Goal: Browse casually

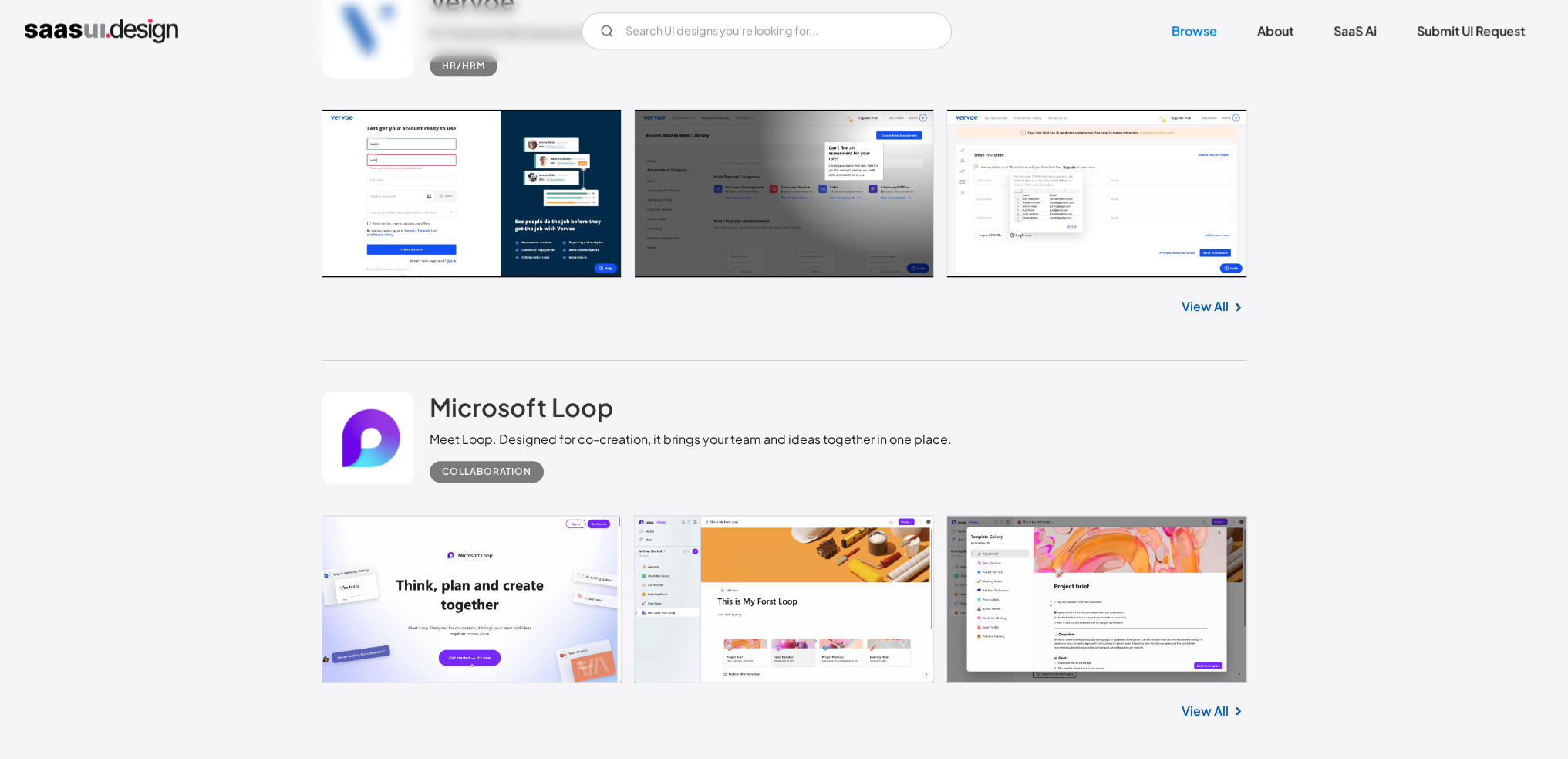
scroll to position [2084, 0]
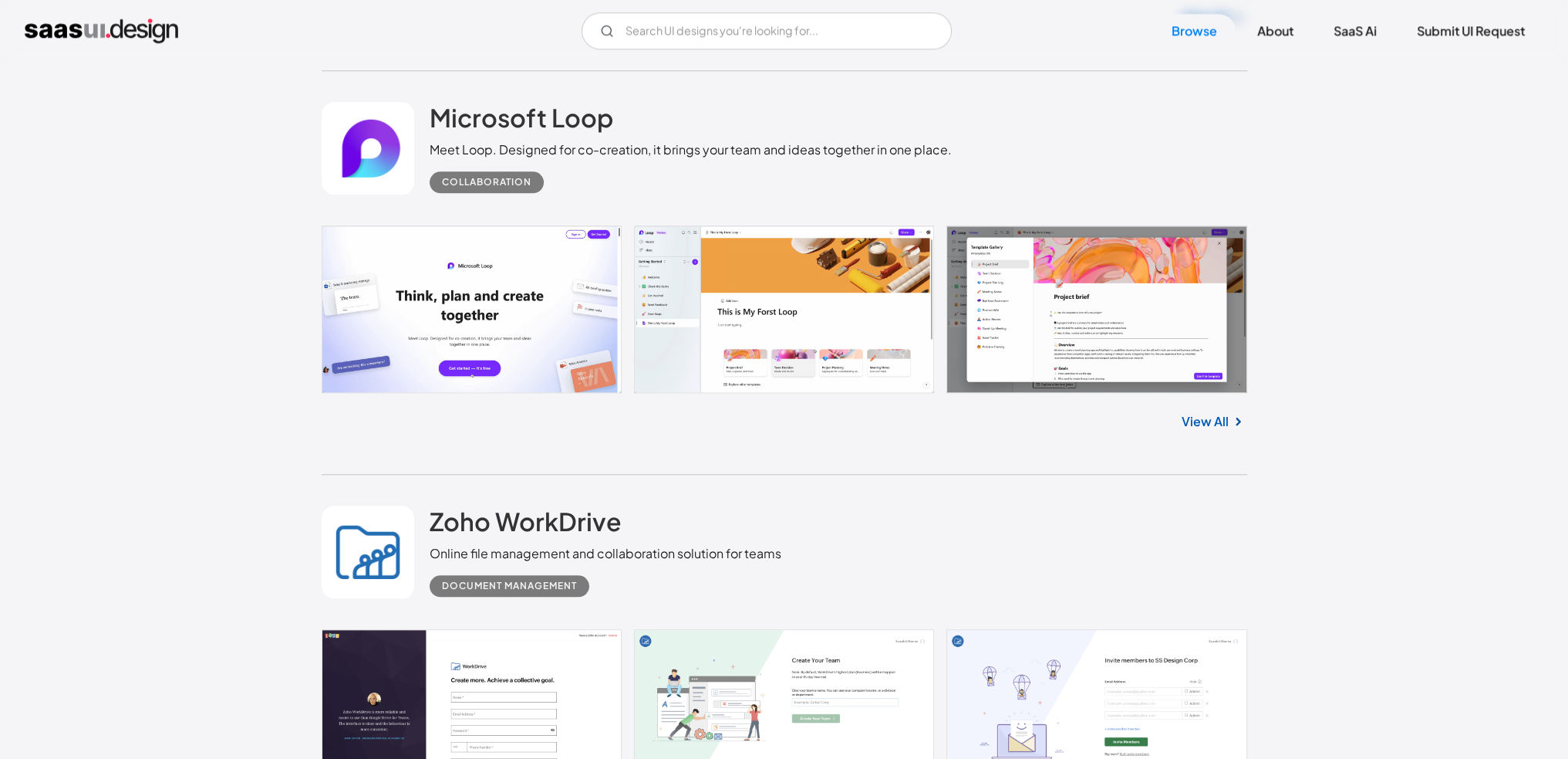
click at [805, 308] on link at bounding box center [784, 309] width 926 height 168
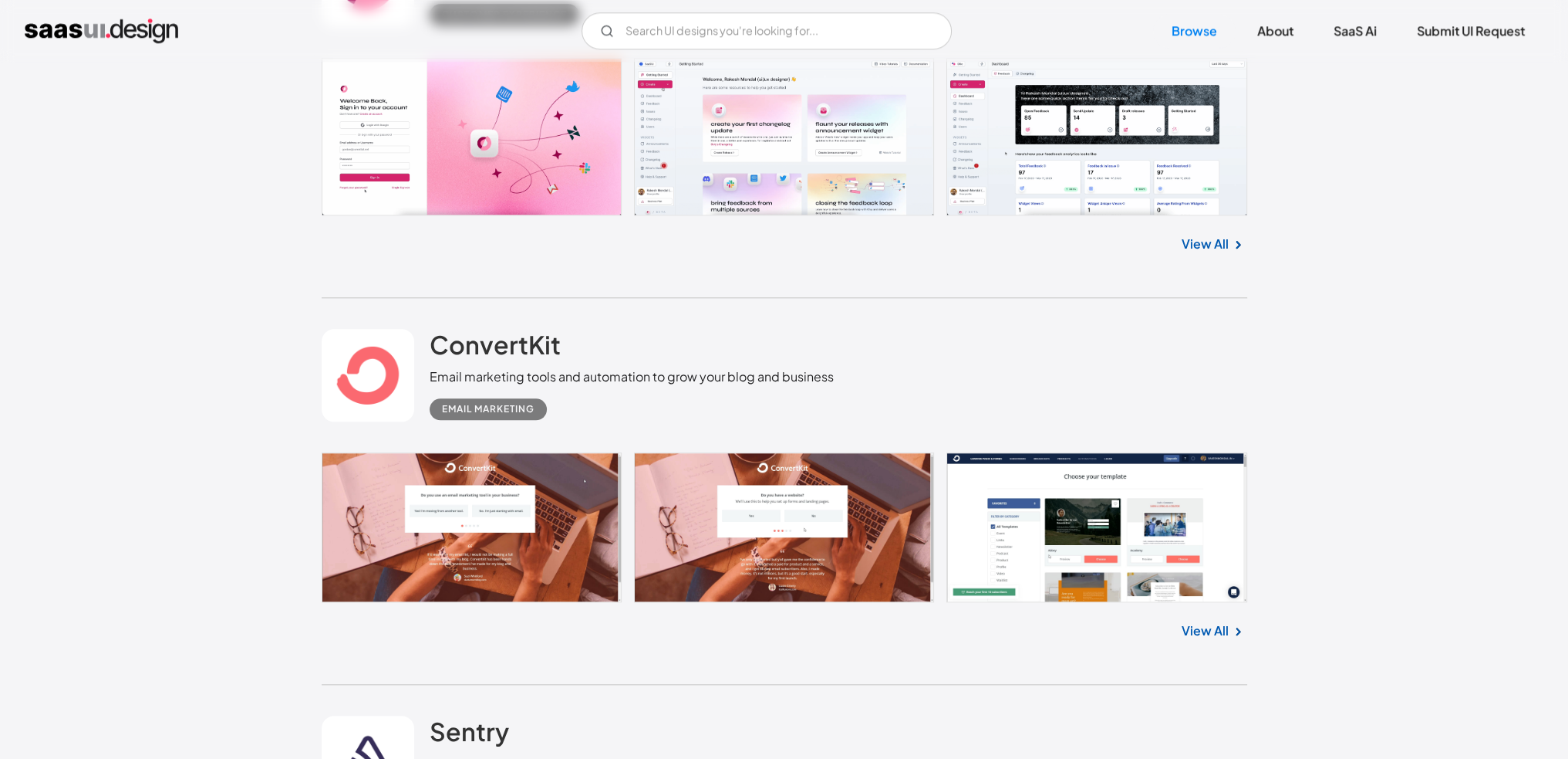
scroll to position [17981, 0]
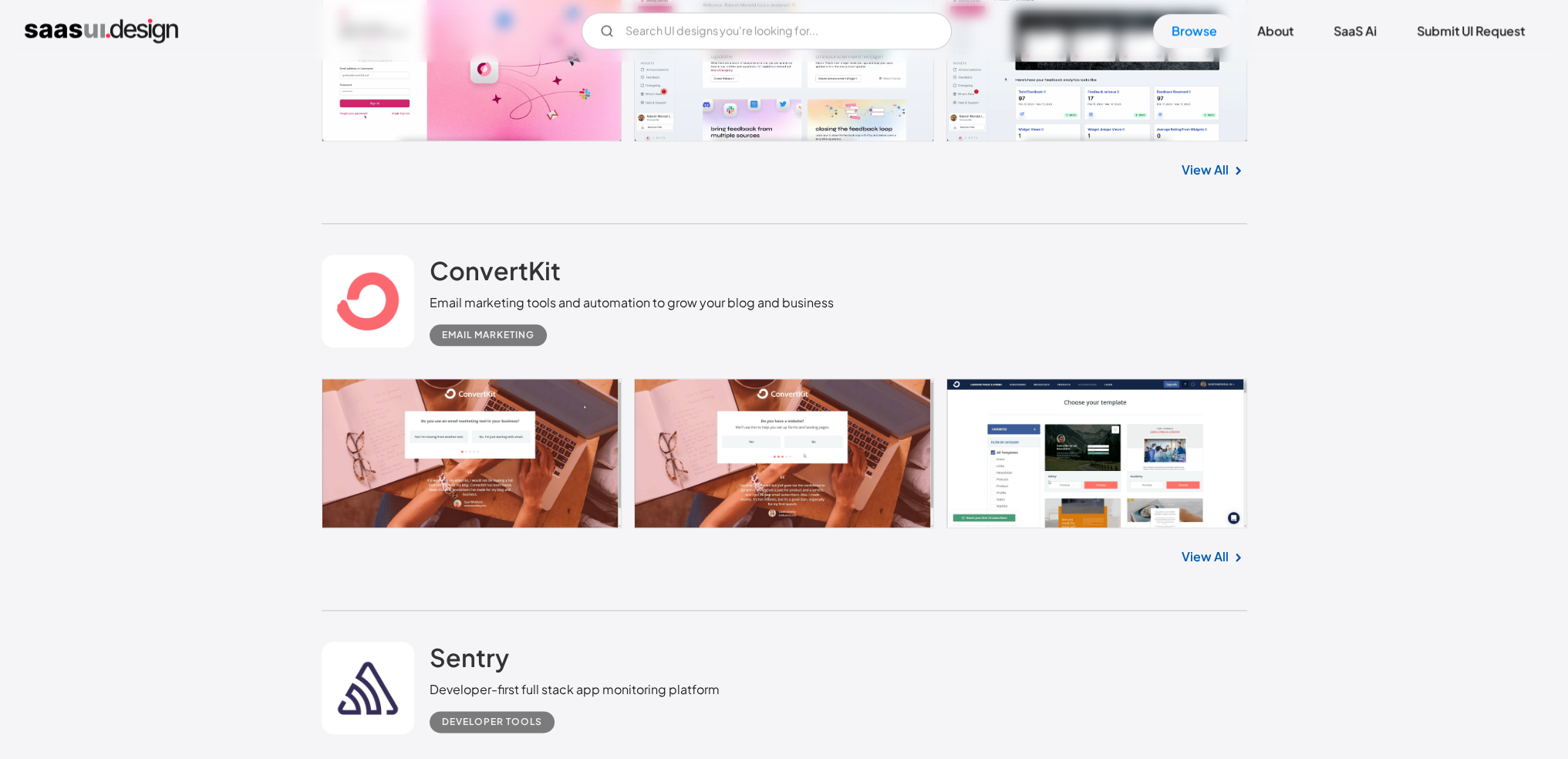
click at [808, 435] on link at bounding box center [784, 453] width 926 height 150
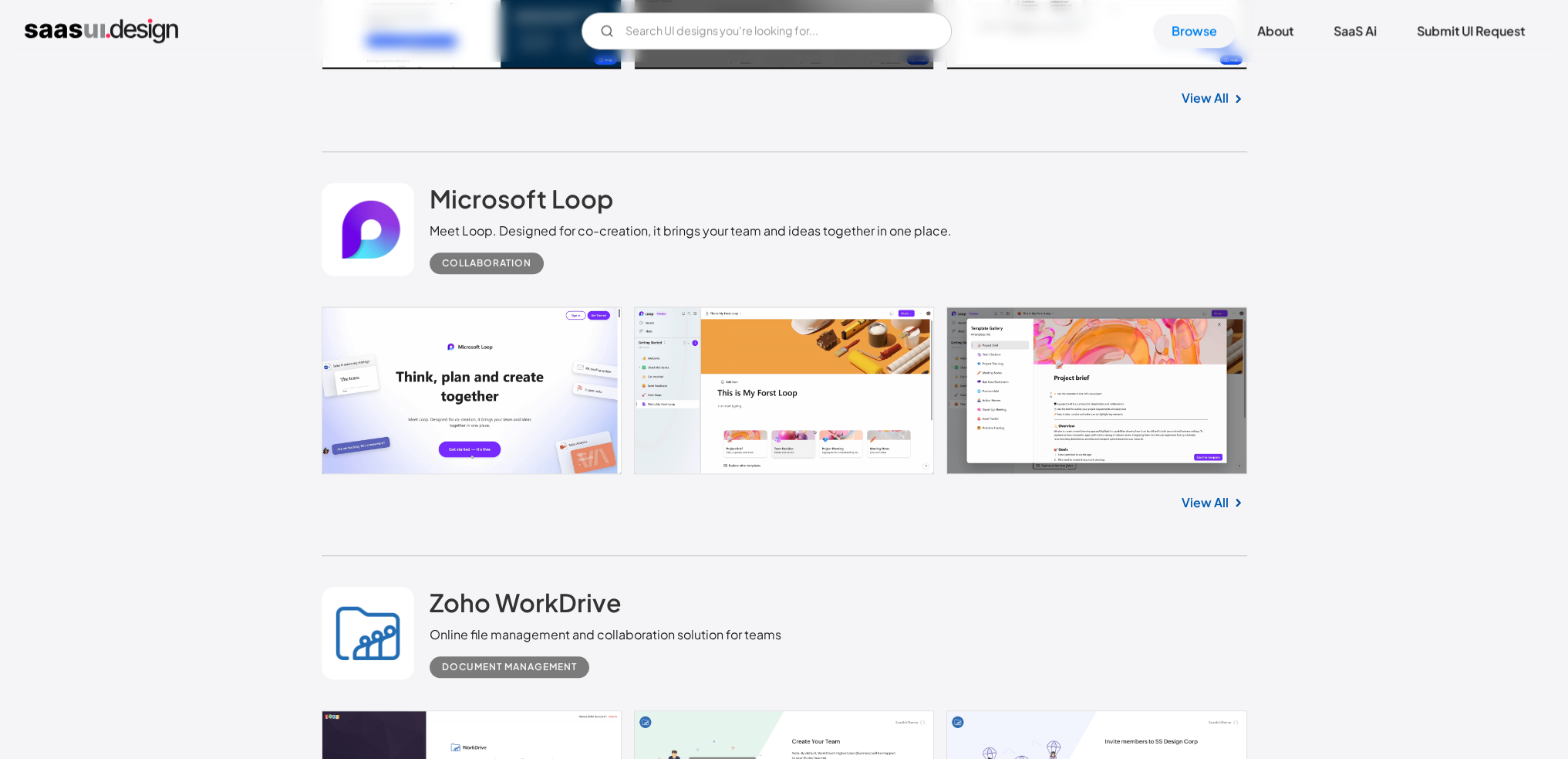
scroll to position [2007, 0]
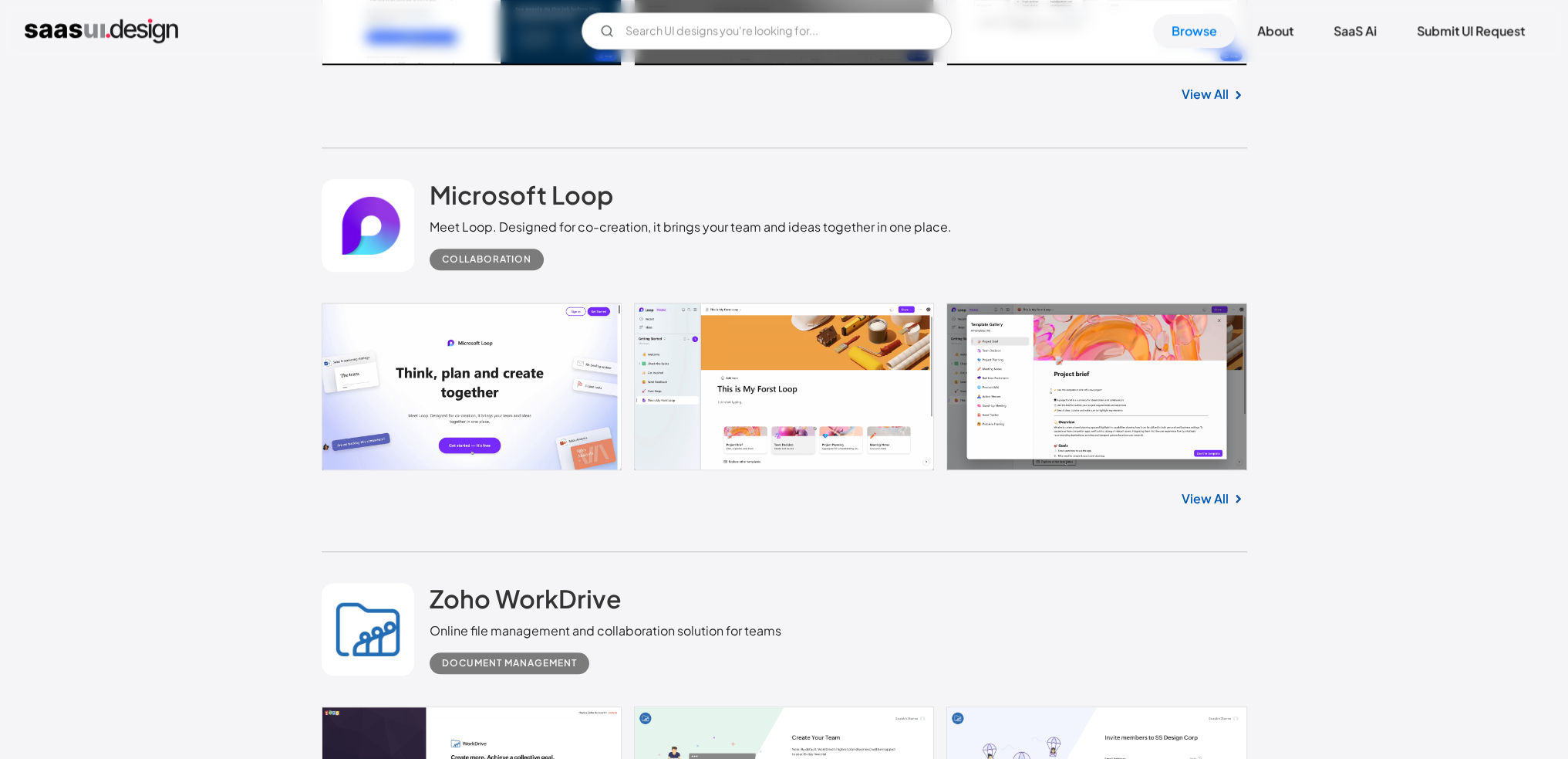
click at [800, 383] on link at bounding box center [784, 387] width 926 height 168
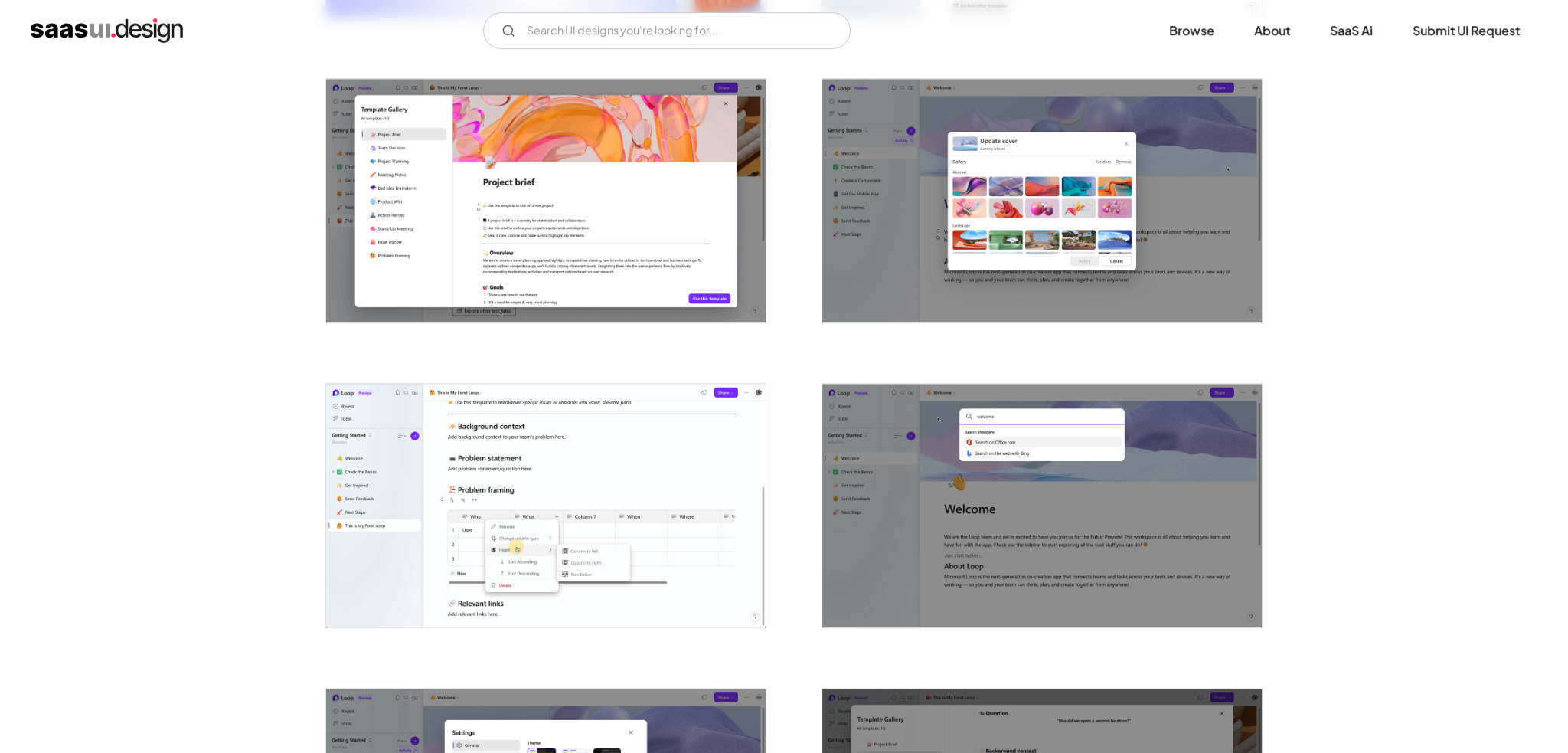
scroll to position [919, 0]
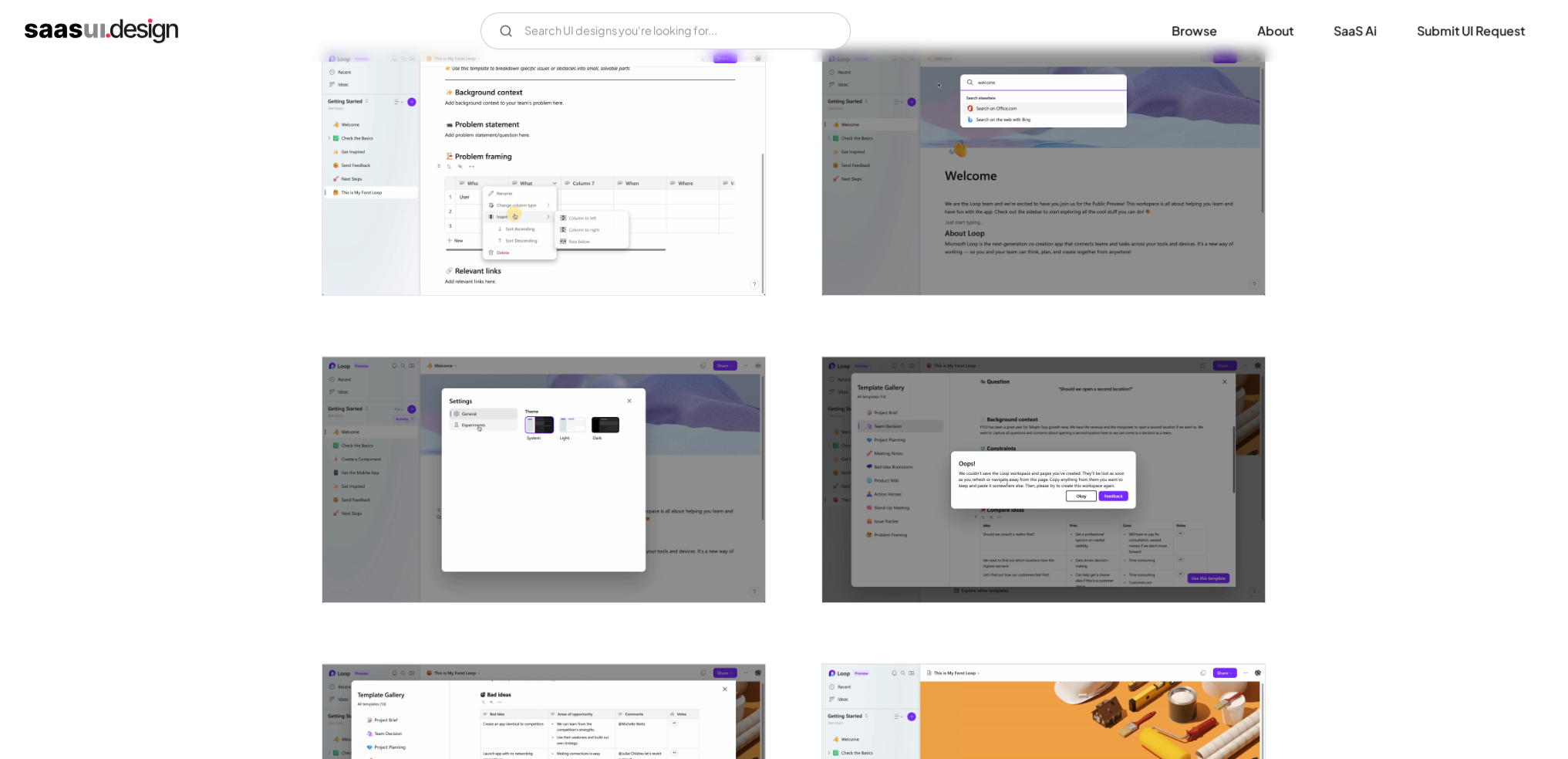
click at [624, 211] on img "open lightbox" at bounding box center [544, 172] width 443 height 246
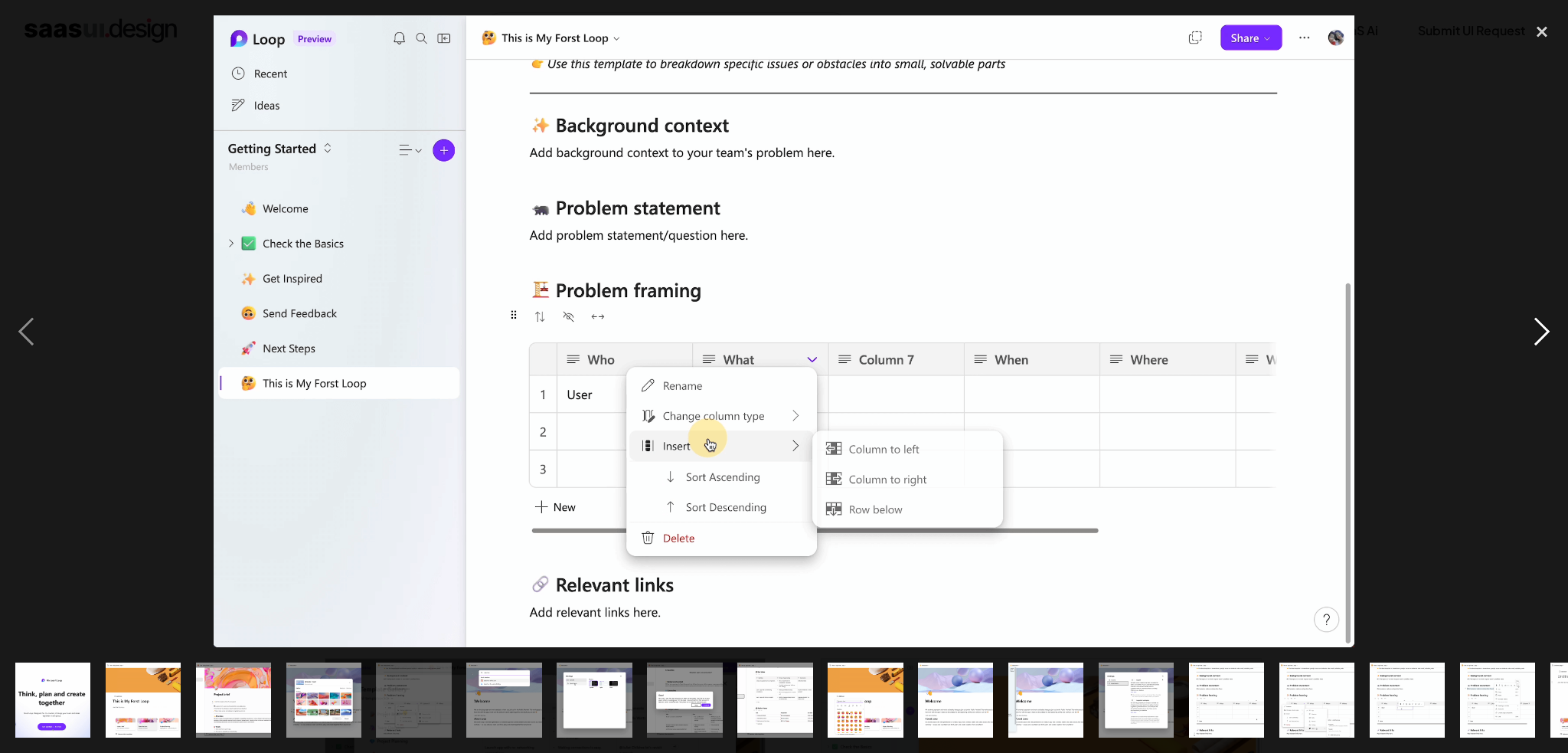
click at [1531, 330] on div "next image" at bounding box center [1542, 331] width 52 height 632
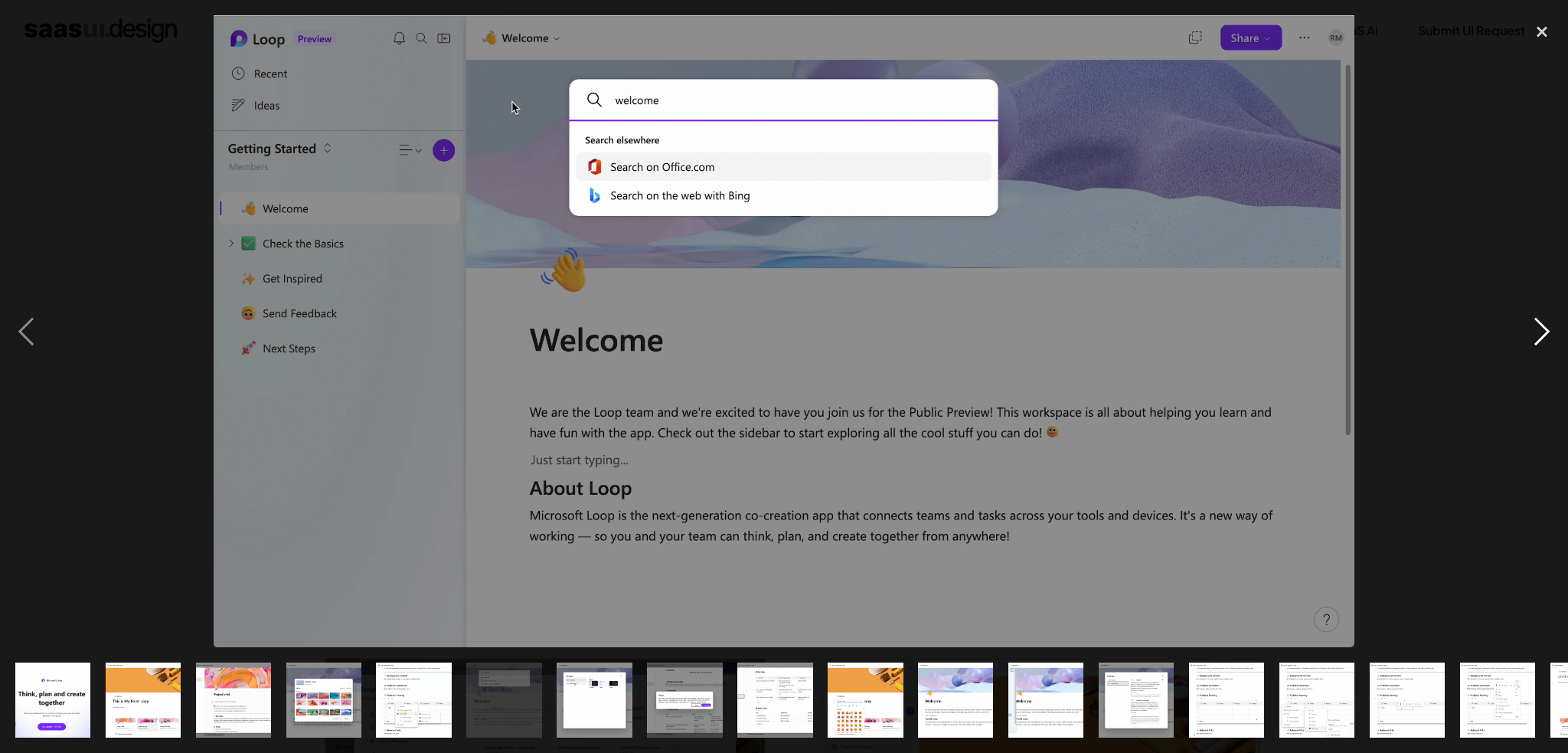
click at [1531, 330] on div "next image" at bounding box center [1542, 331] width 52 height 632
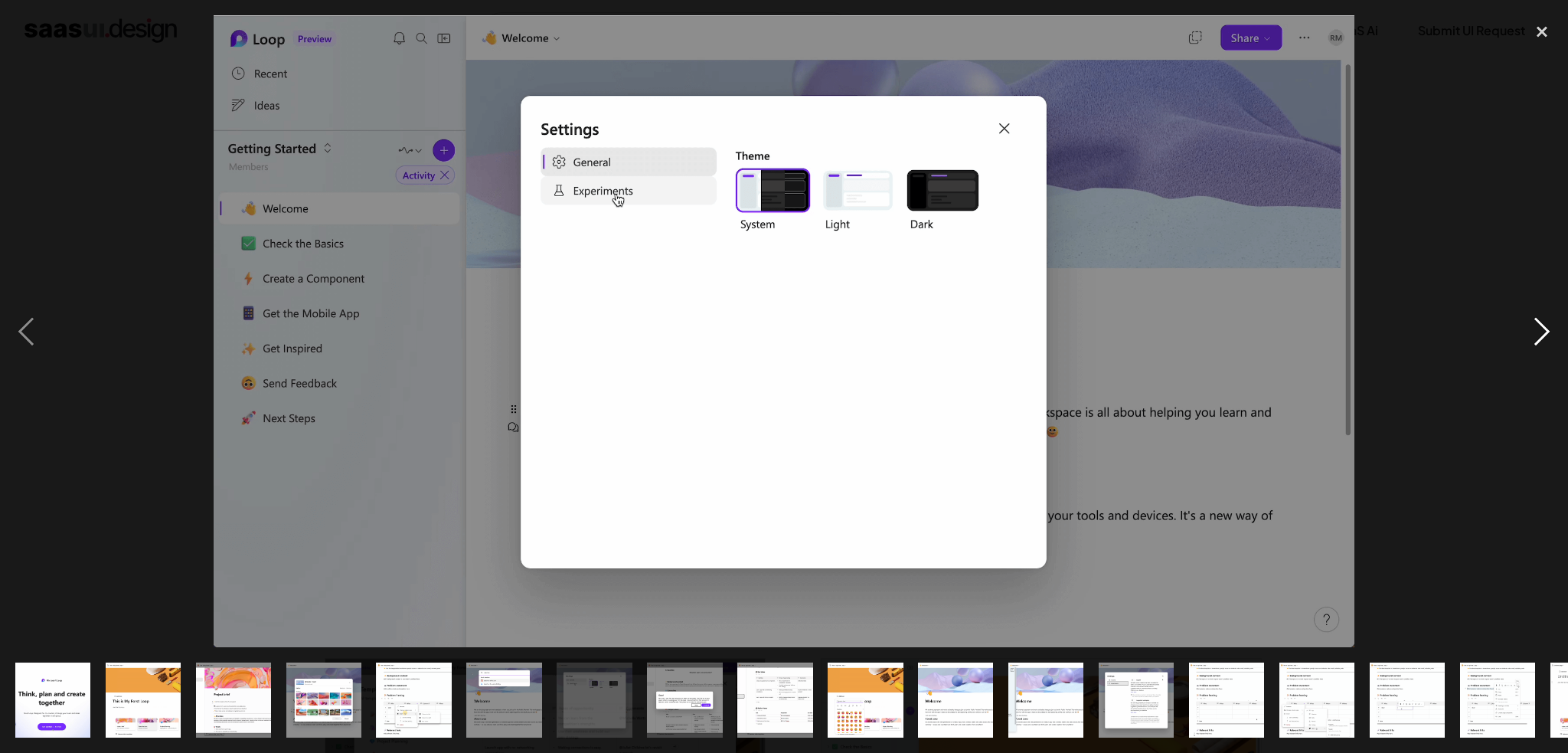
click at [1531, 330] on div "next image" at bounding box center [1542, 331] width 52 height 632
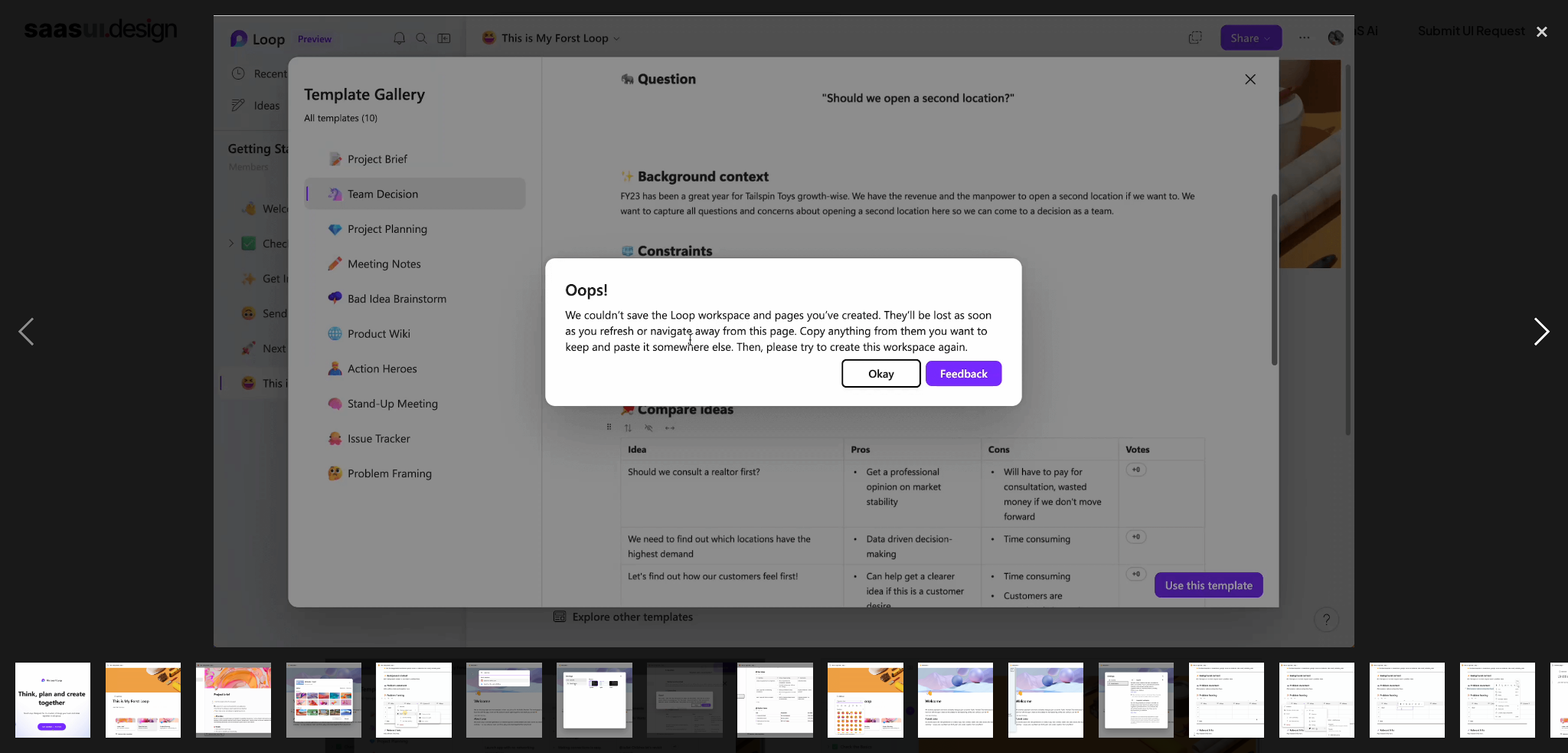
click at [1531, 330] on div "next image" at bounding box center [1542, 331] width 52 height 632
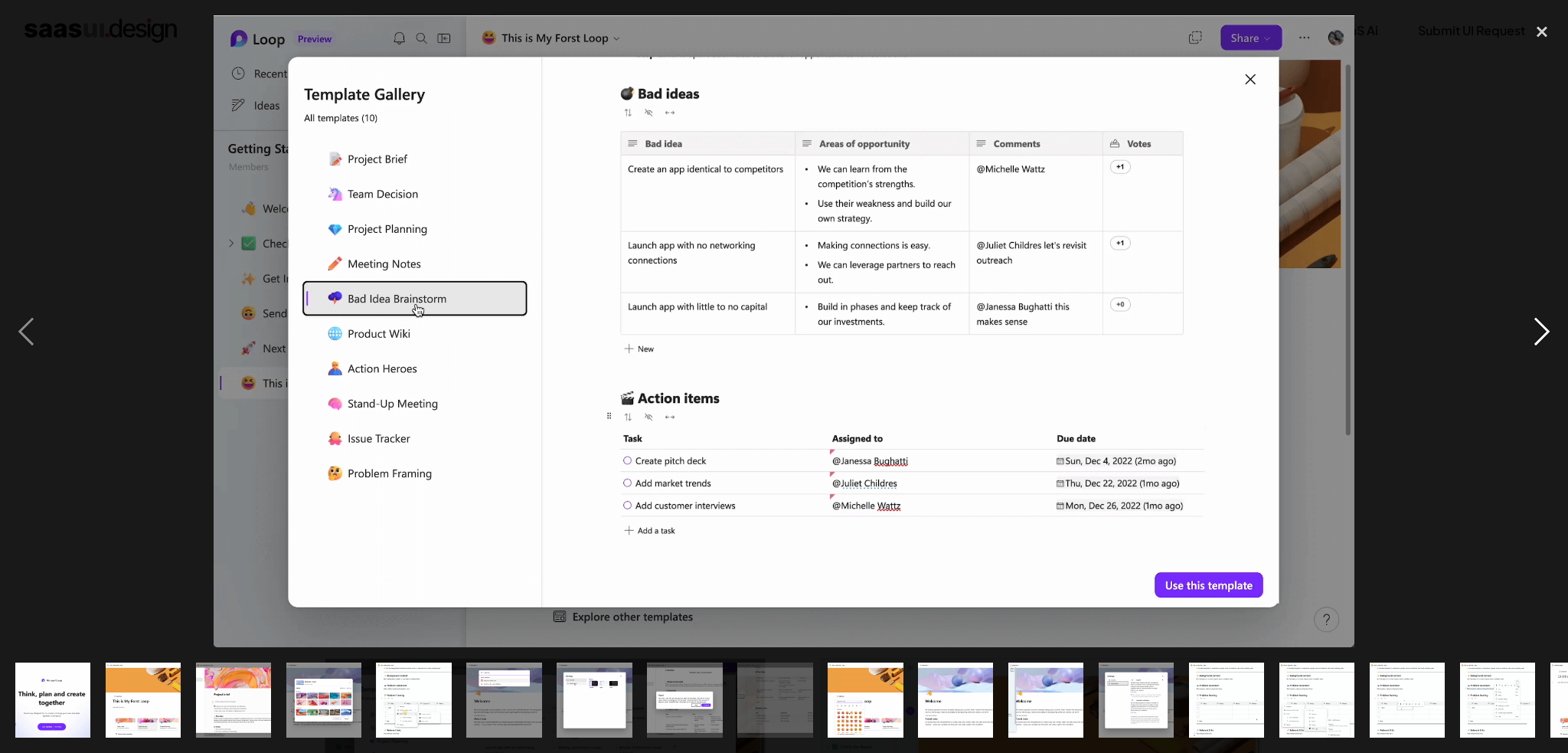
click at [1531, 330] on div "next image" at bounding box center [1542, 331] width 52 height 632
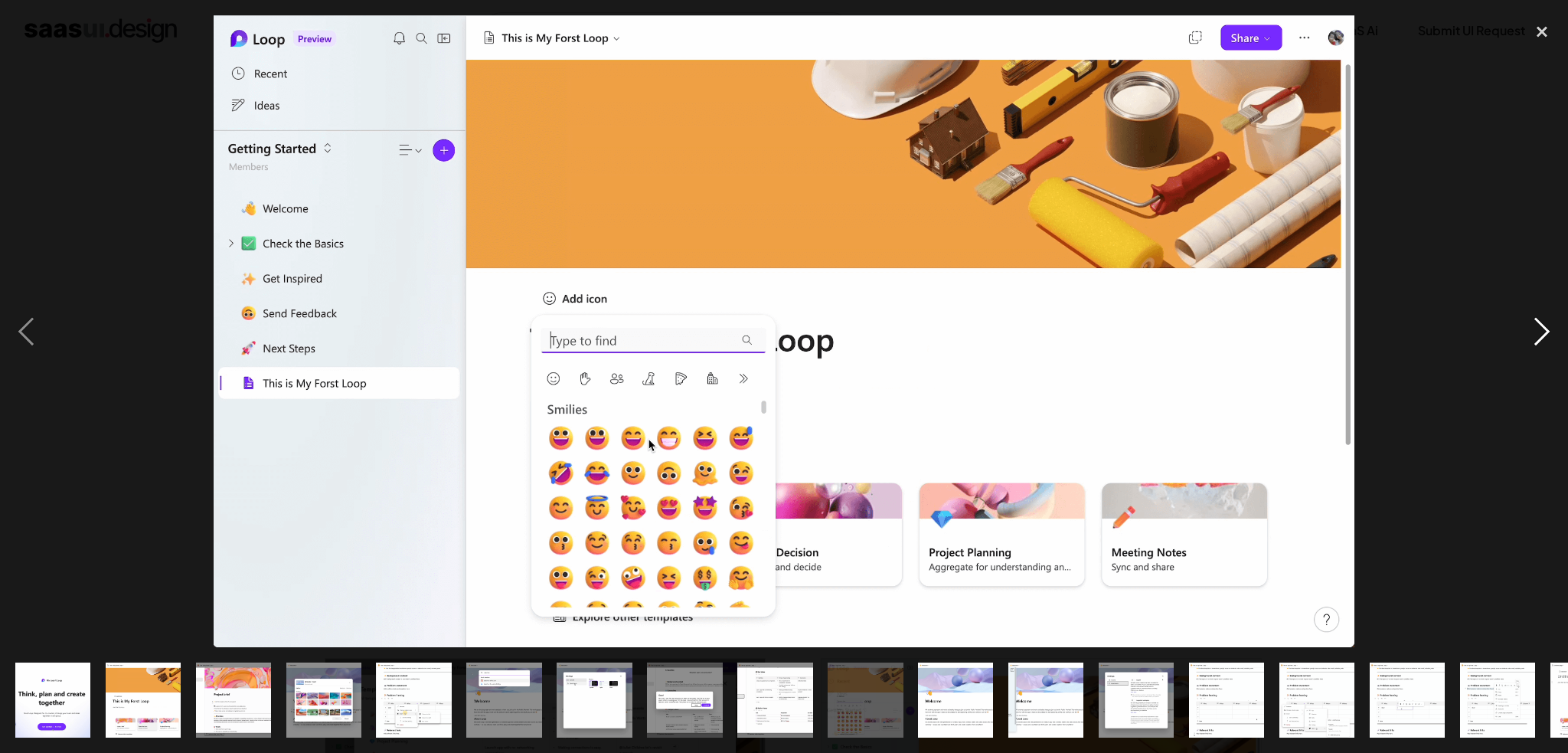
click at [1531, 330] on div "next image" at bounding box center [1542, 331] width 52 height 632
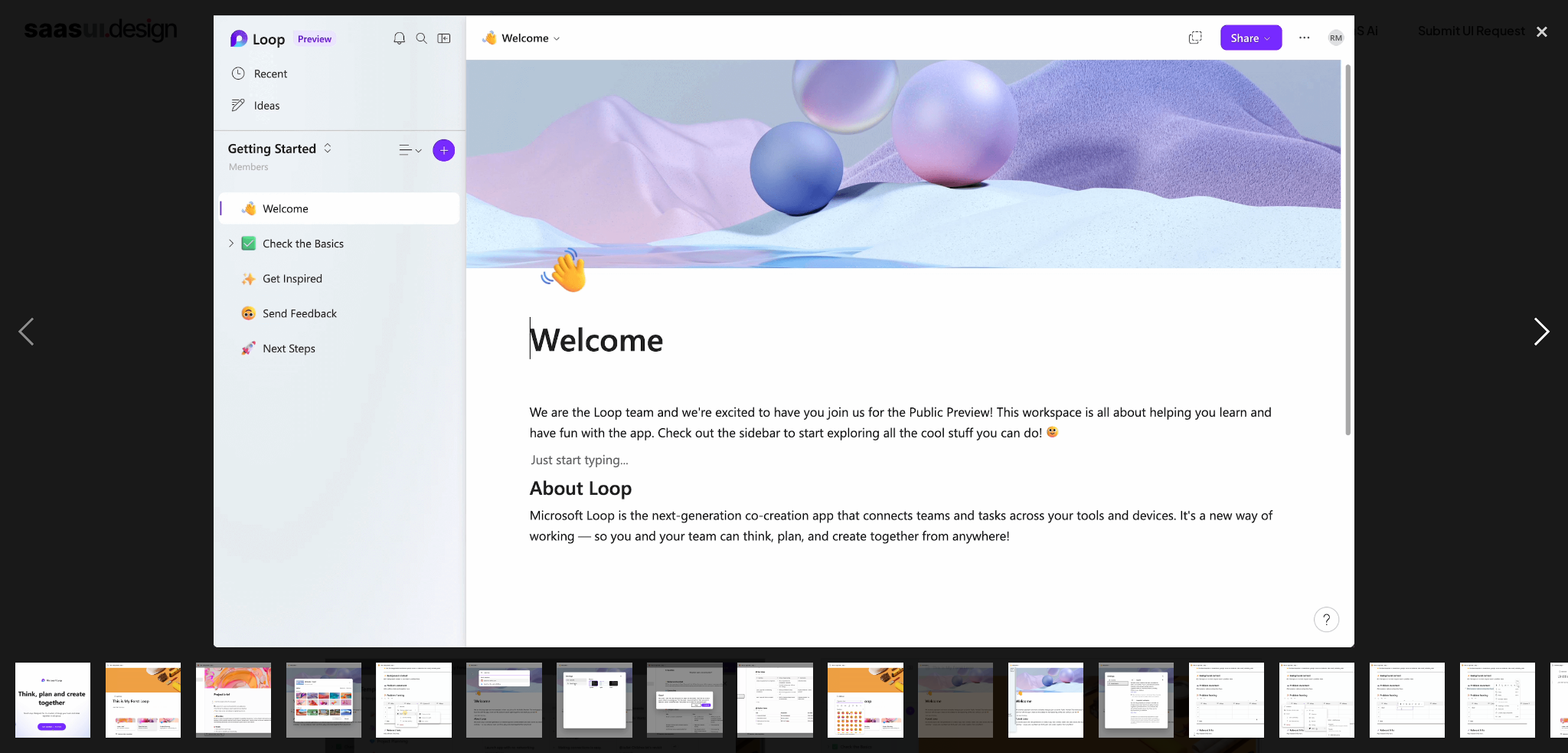
click at [1531, 330] on div "next image" at bounding box center [1542, 331] width 52 height 632
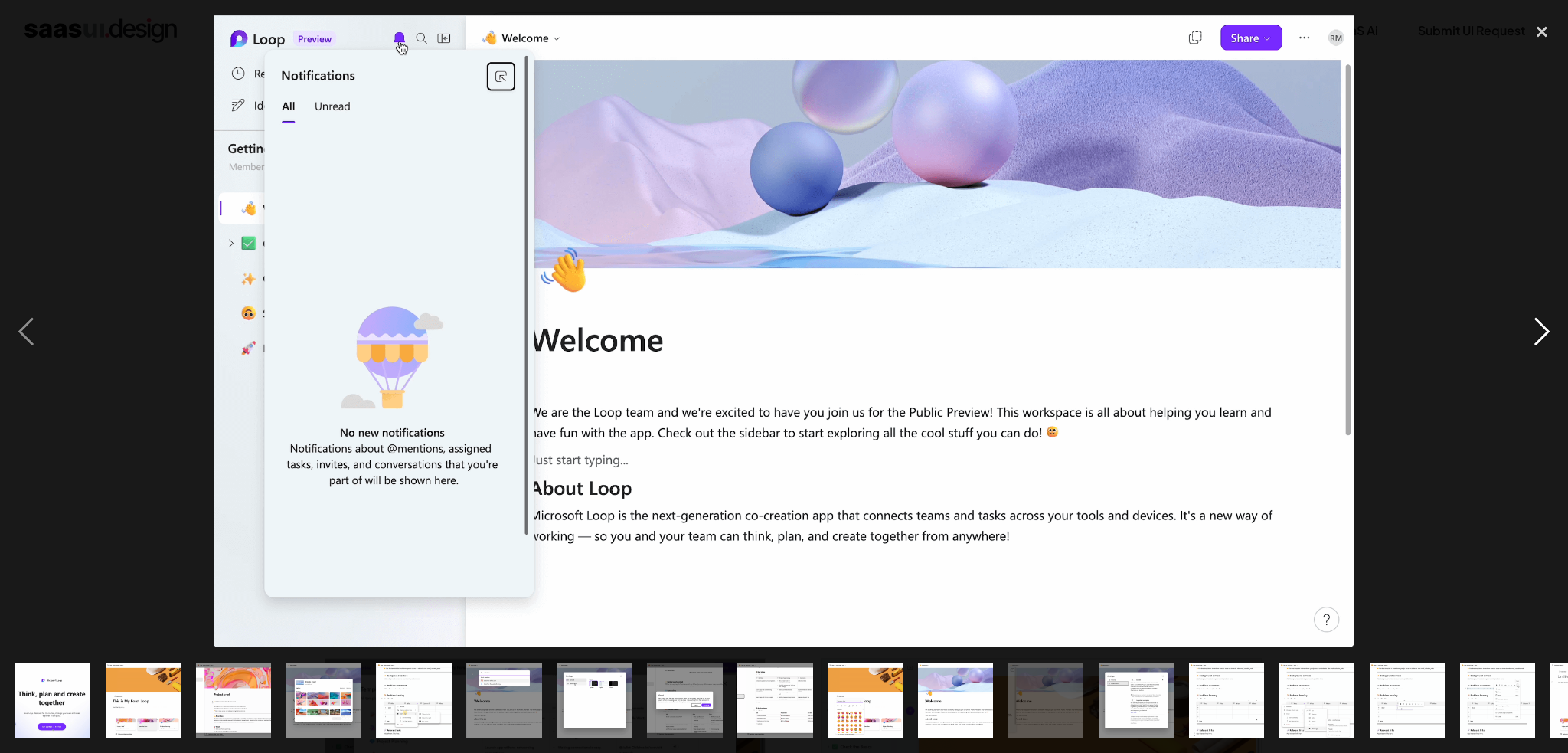
click at [1531, 330] on div "next image" at bounding box center [1542, 331] width 52 height 632
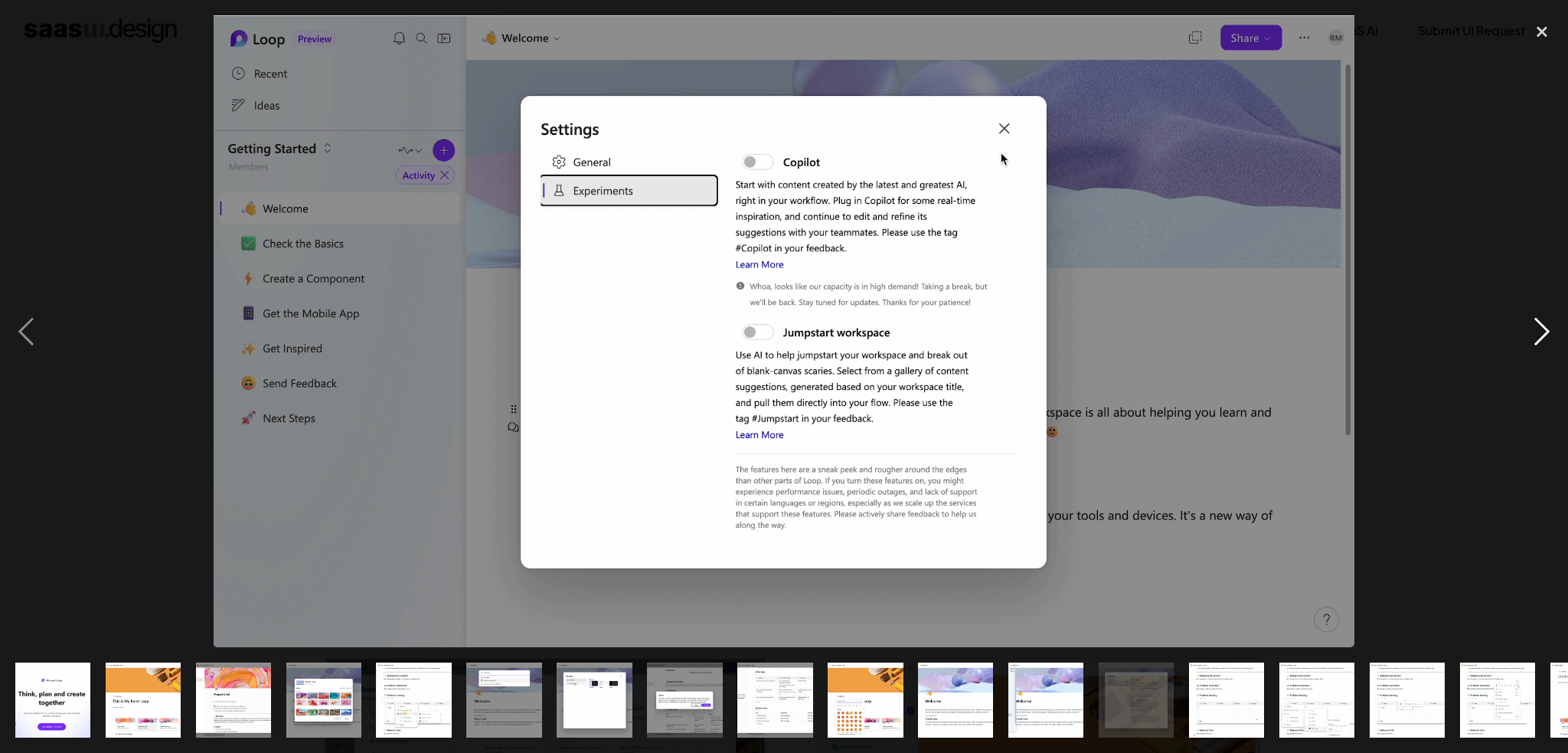
click at [1531, 330] on div "next image" at bounding box center [1542, 331] width 52 height 632
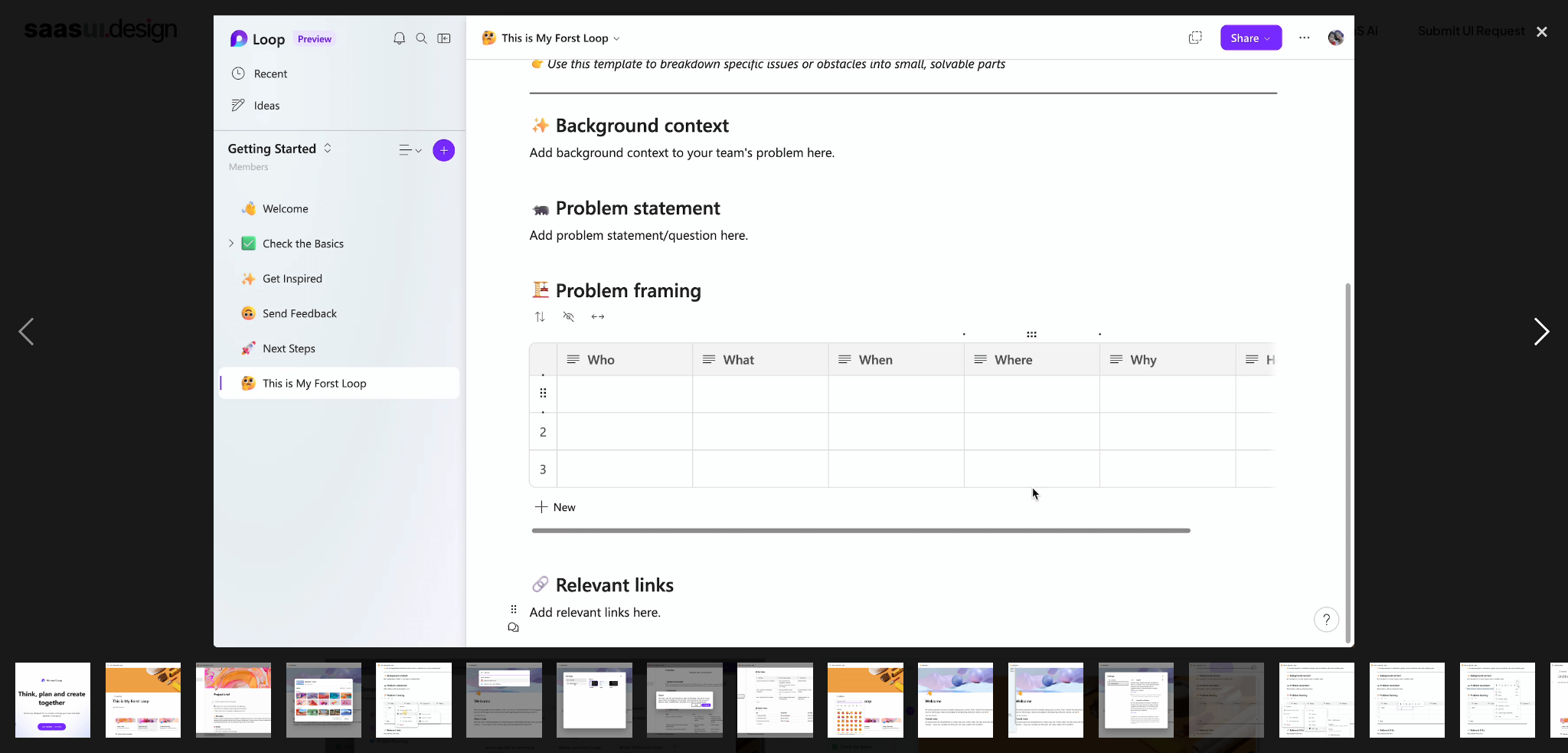
click at [1526, 323] on div "next image" at bounding box center [1542, 331] width 52 height 632
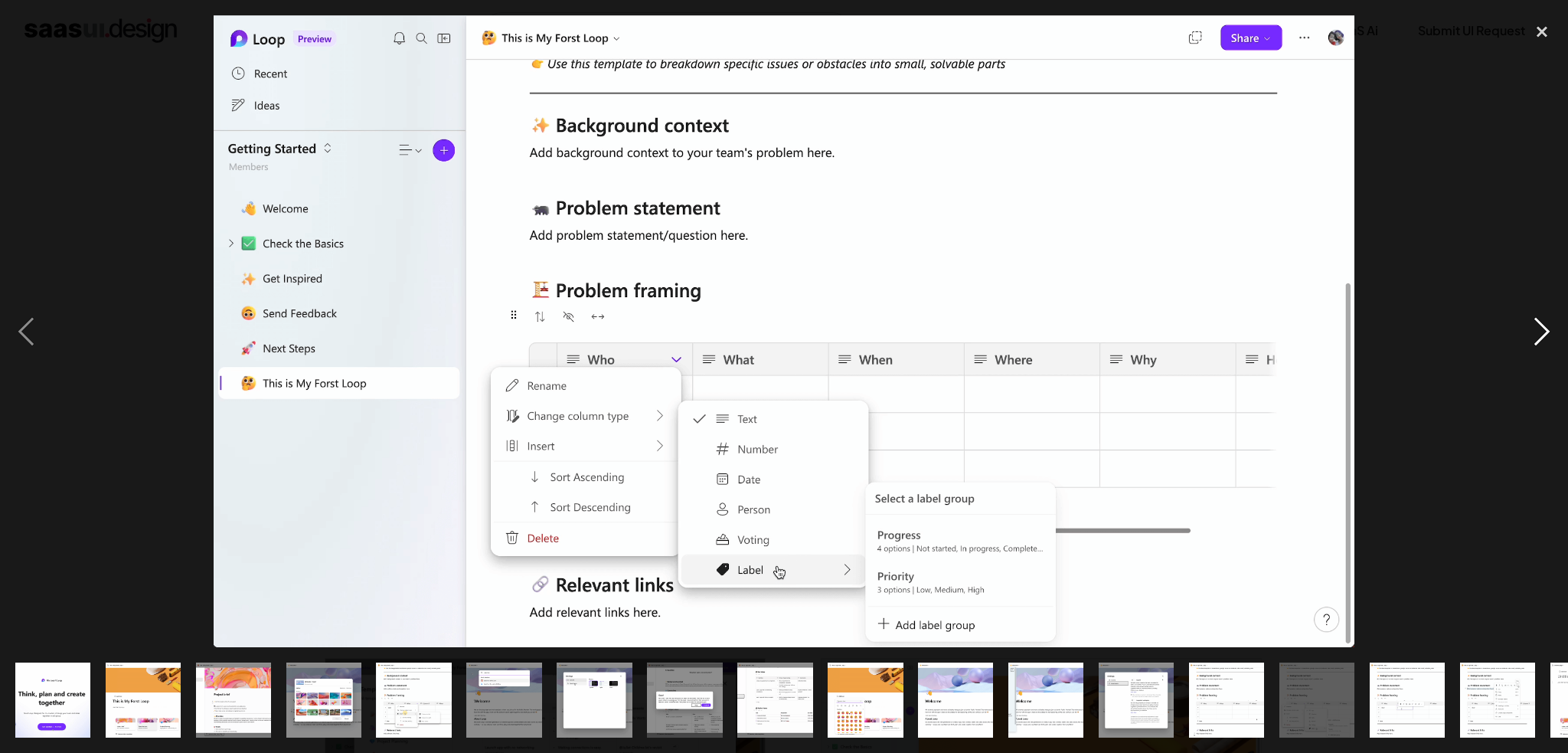
click at [1526, 323] on div "next image" at bounding box center [1542, 331] width 52 height 632
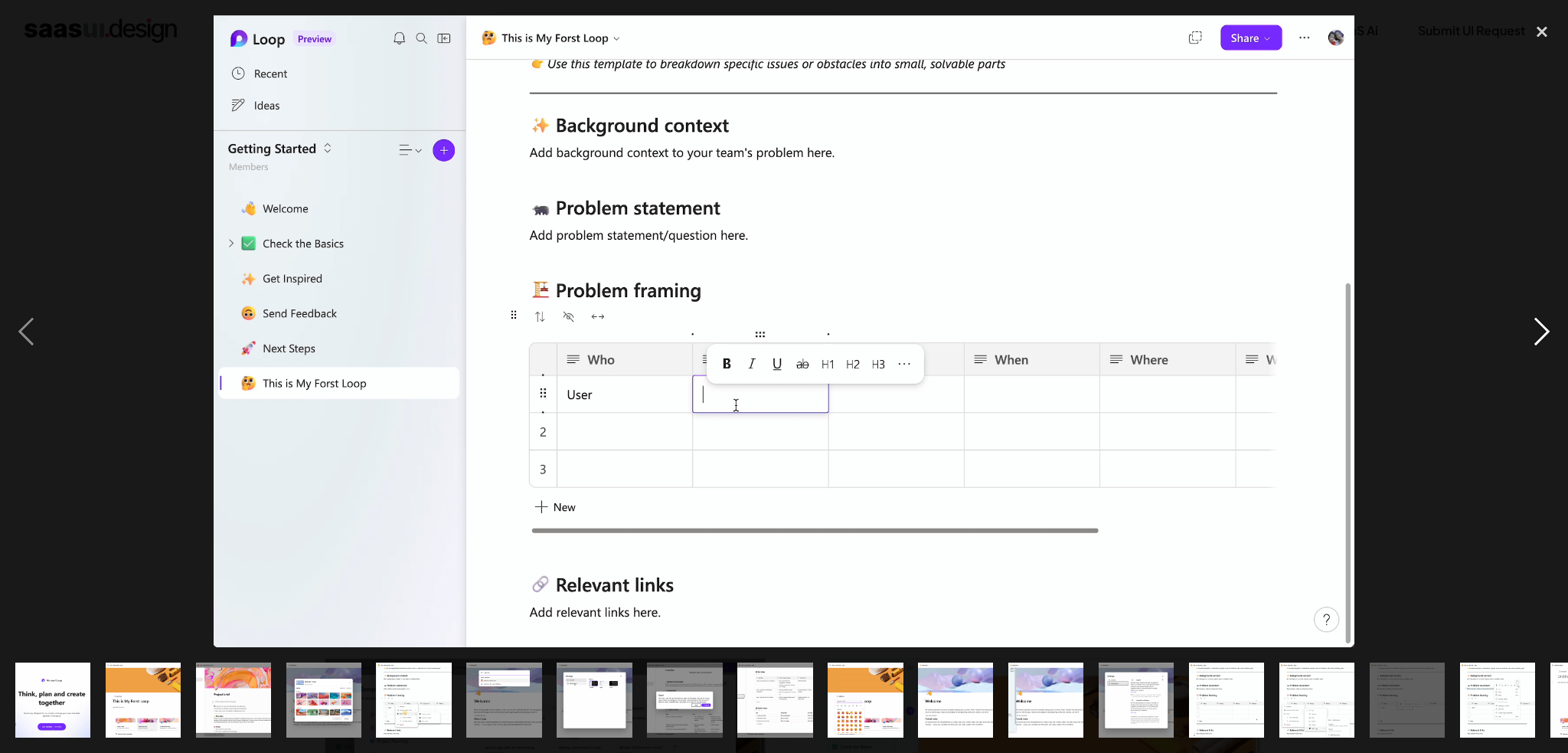
click at [1526, 323] on div "next image" at bounding box center [1542, 331] width 52 height 632
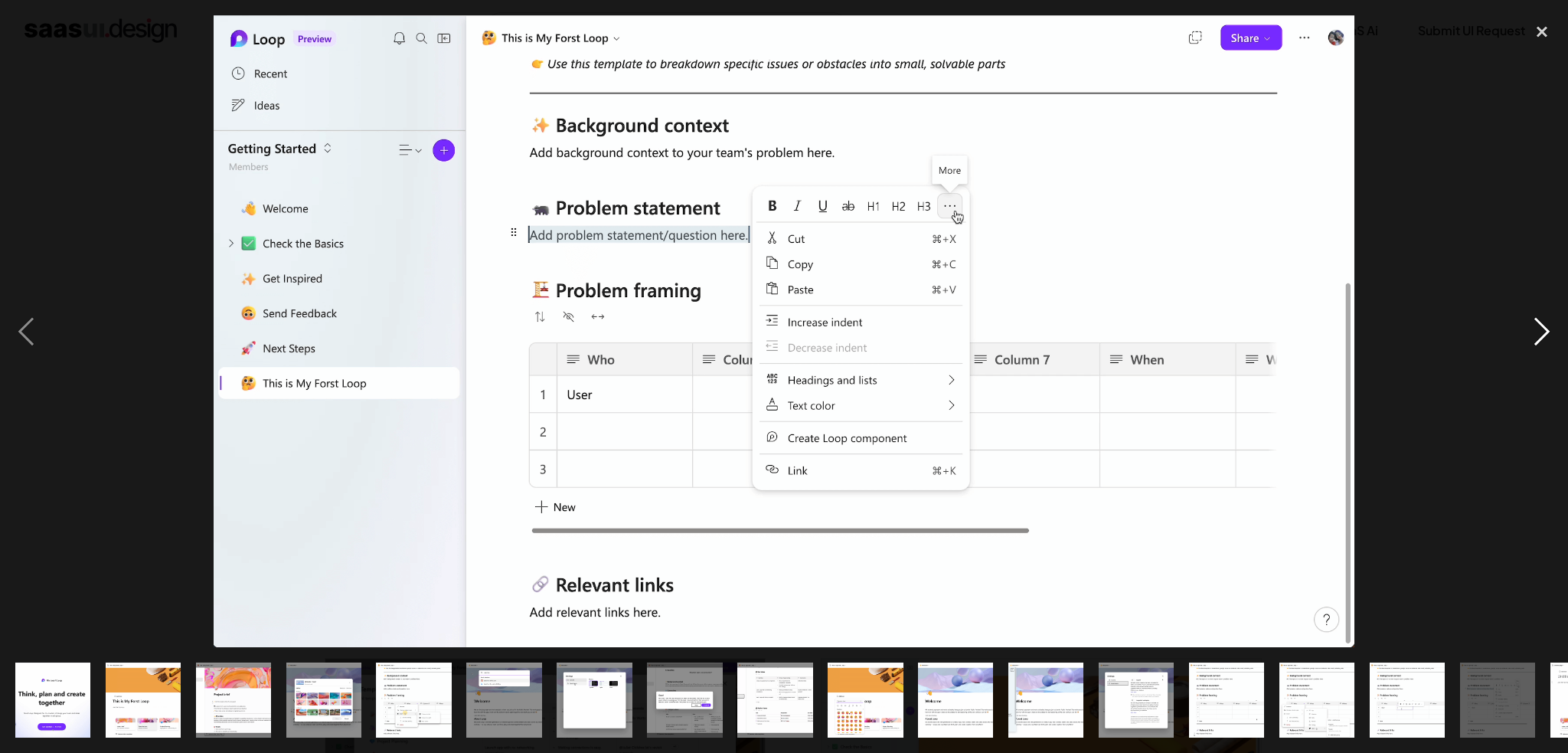
click at [1526, 323] on div "next image" at bounding box center [1542, 331] width 52 height 632
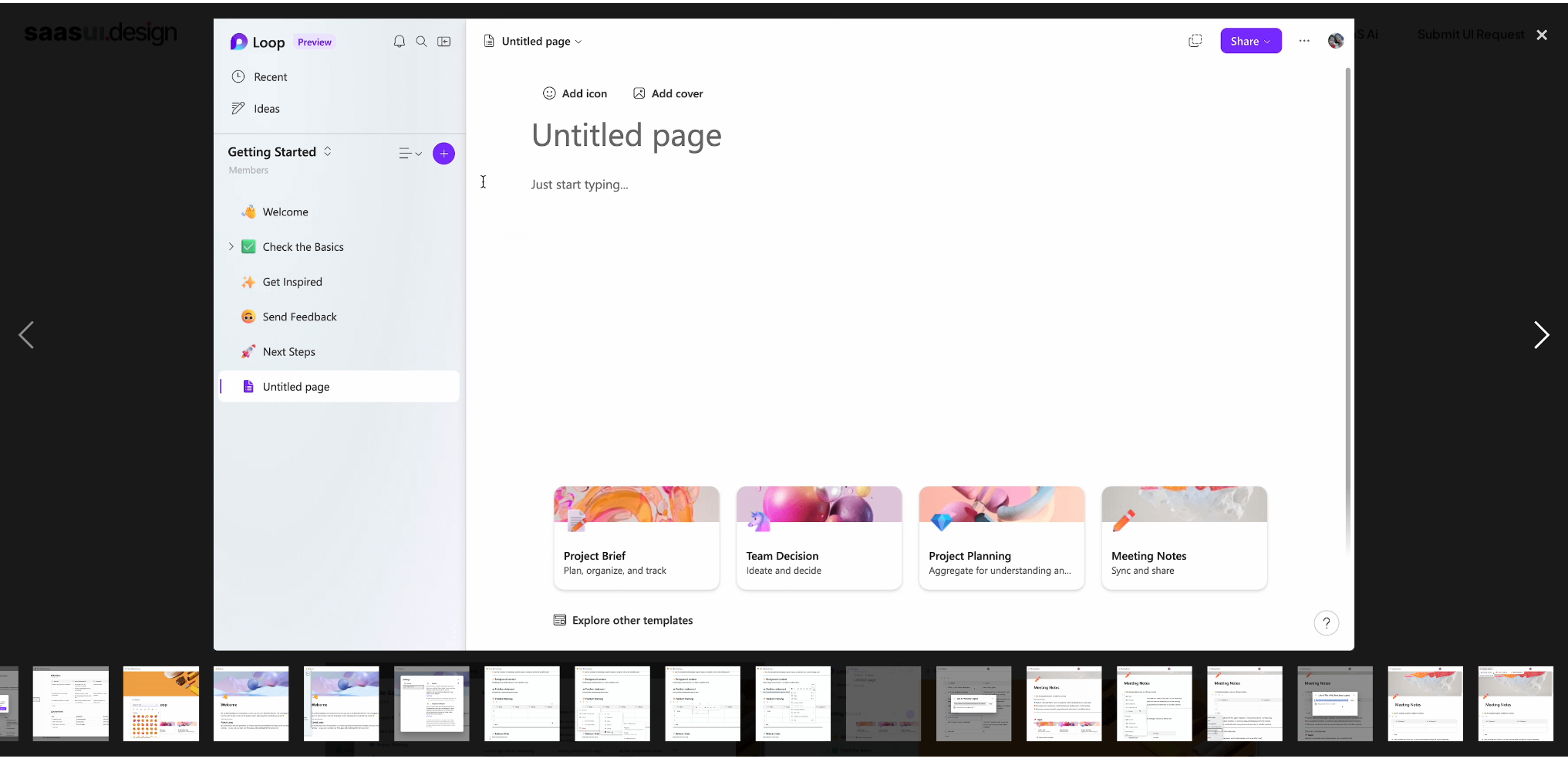
scroll to position [0, 710]
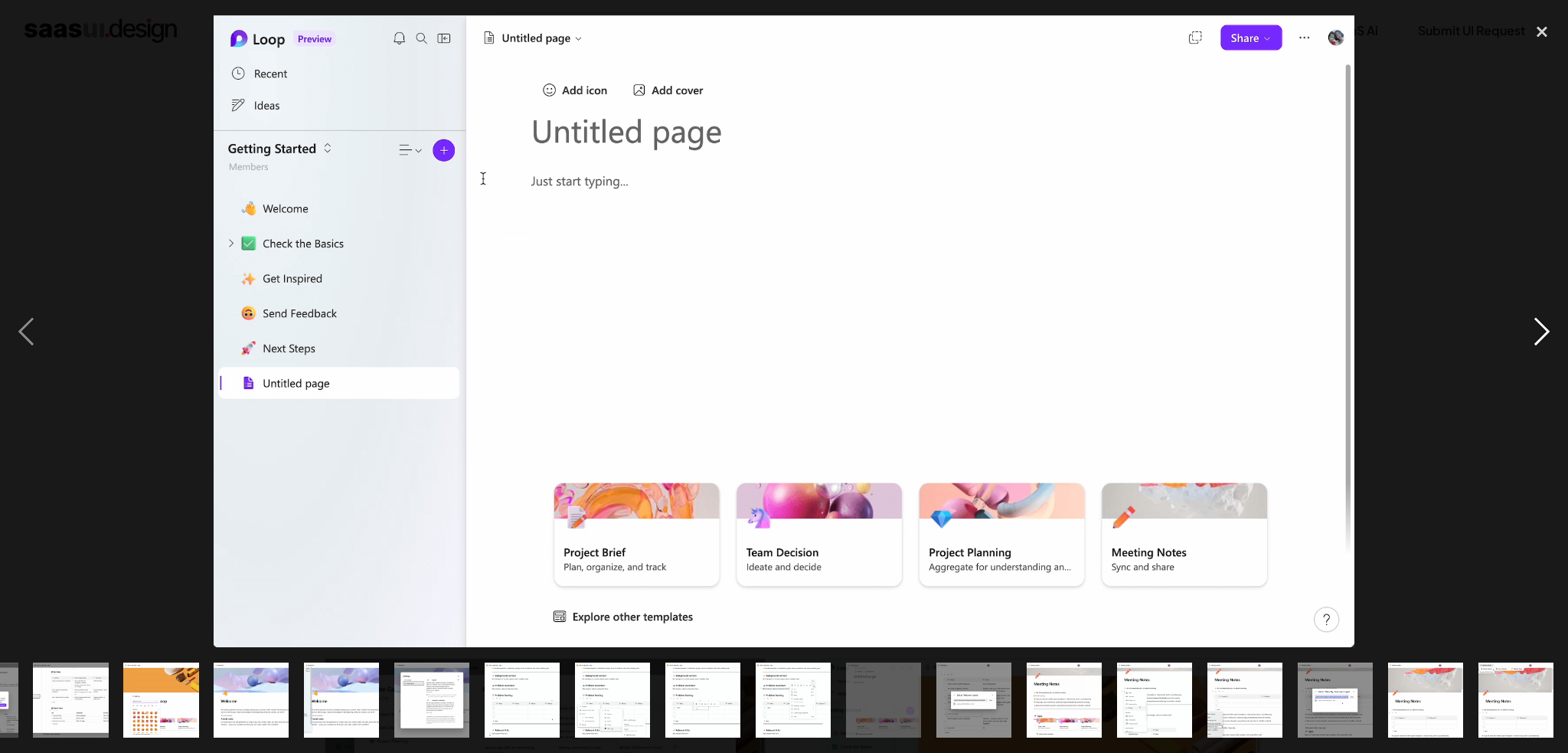
click at [1522, 342] on div "next image" at bounding box center [1542, 331] width 52 height 632
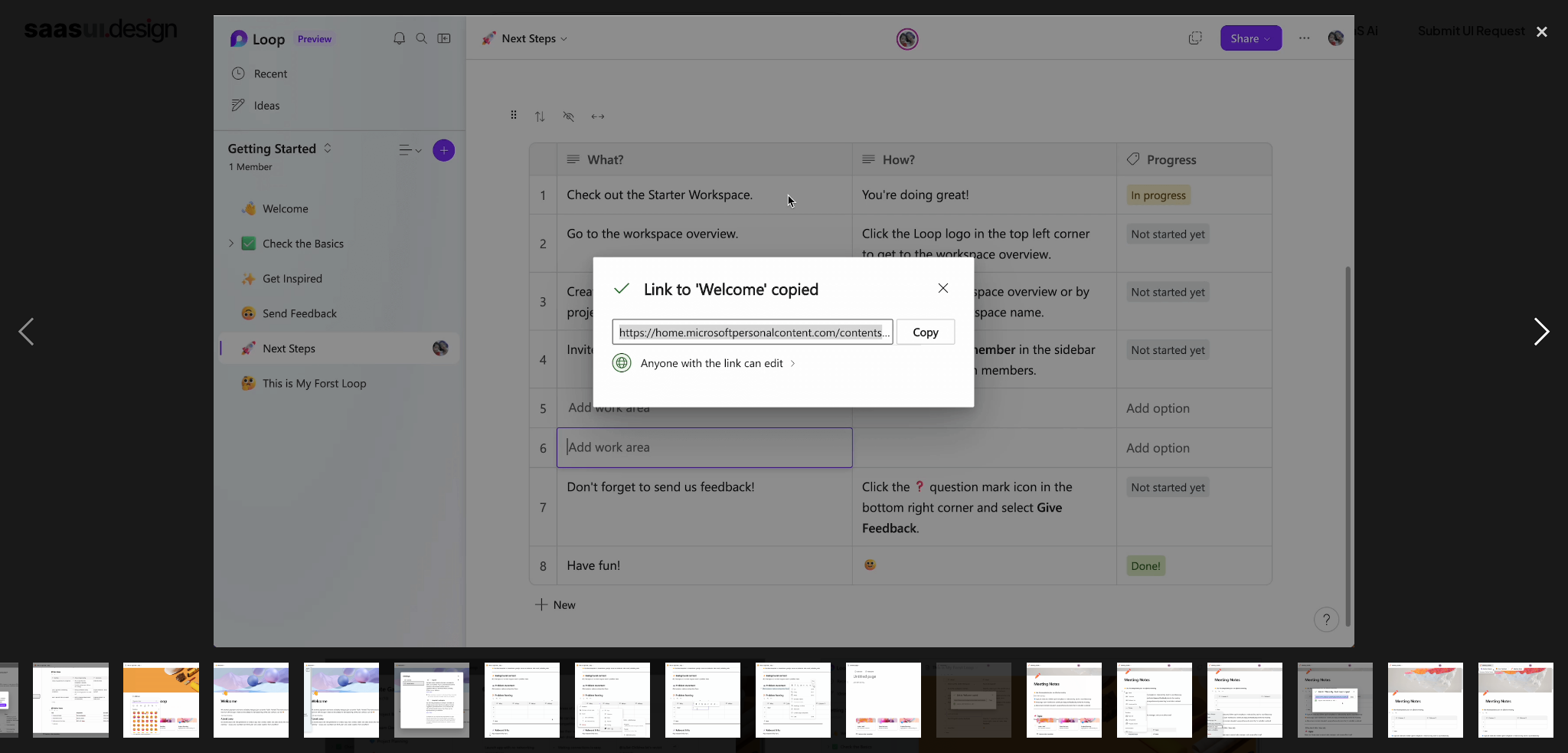
click at [1522, 342] on div "next image" at bounding box center [1542, 331] width 52 height 632
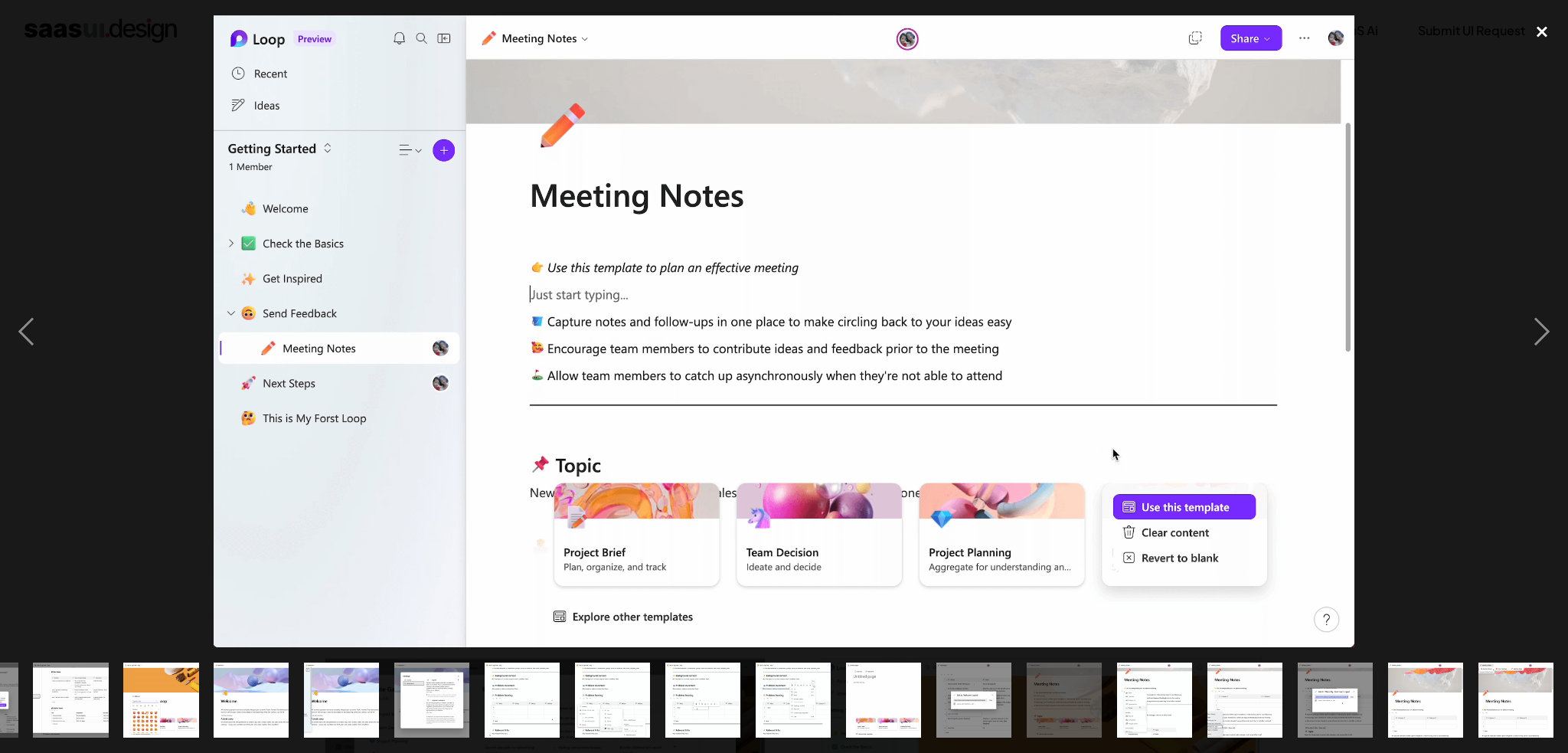
click at [1548, 37] on div "close lightbox" at bounding box center [1542, 32] width 52 height 34
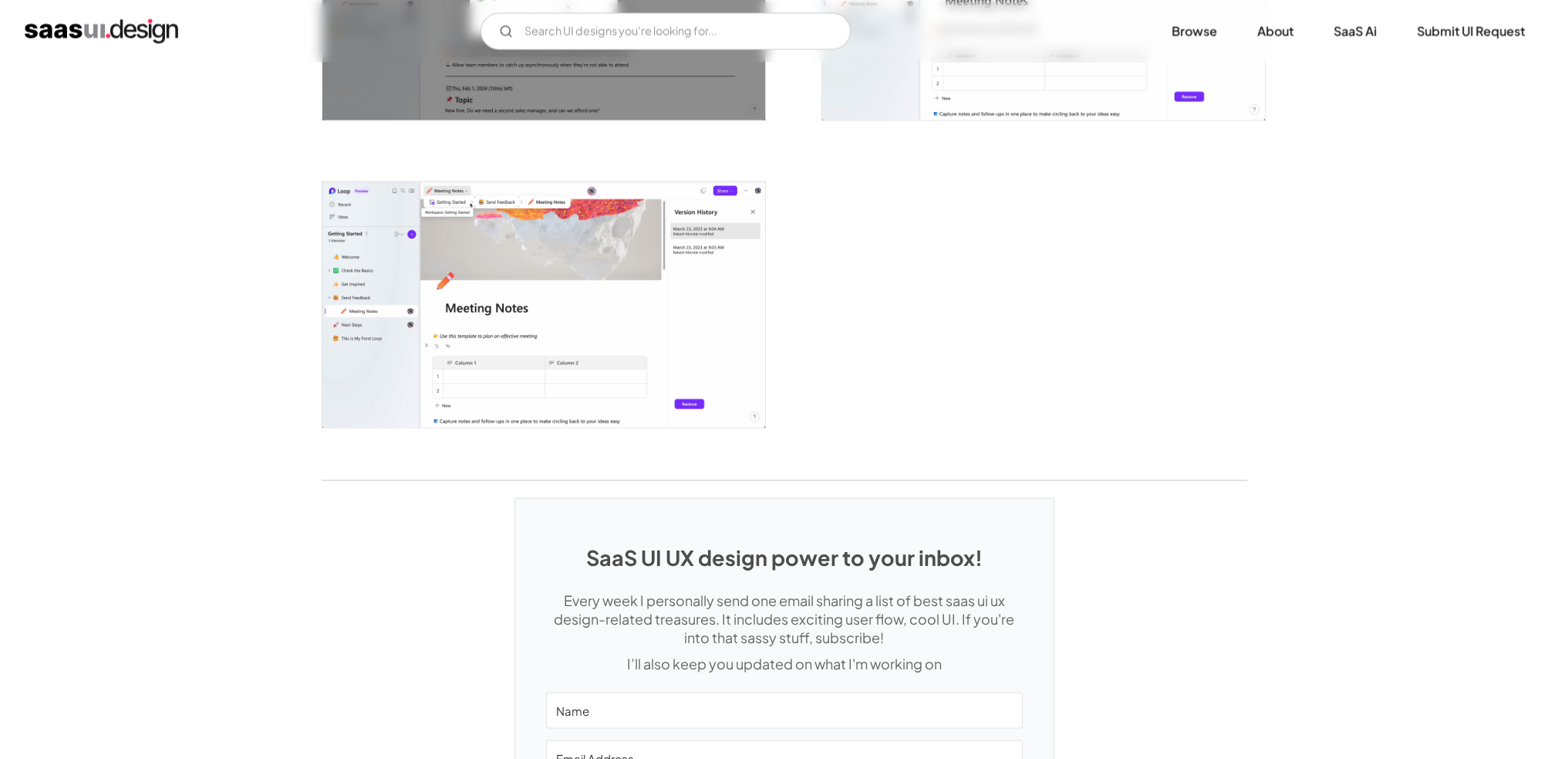
scroll to position [3780, 0]
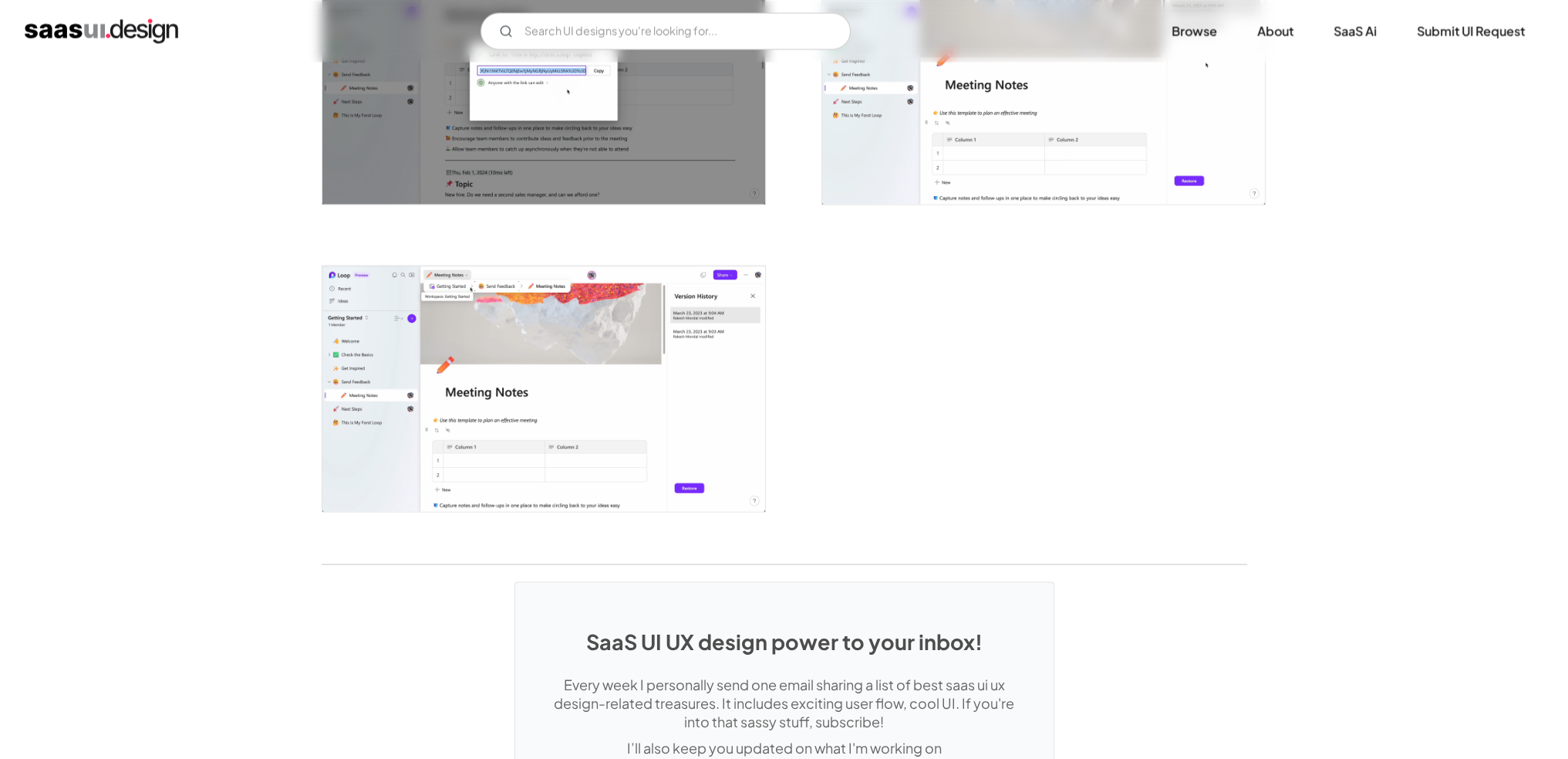
click at [527, 335] on img "open lightbox" at bounding box center [544, 388] width 443 height 246
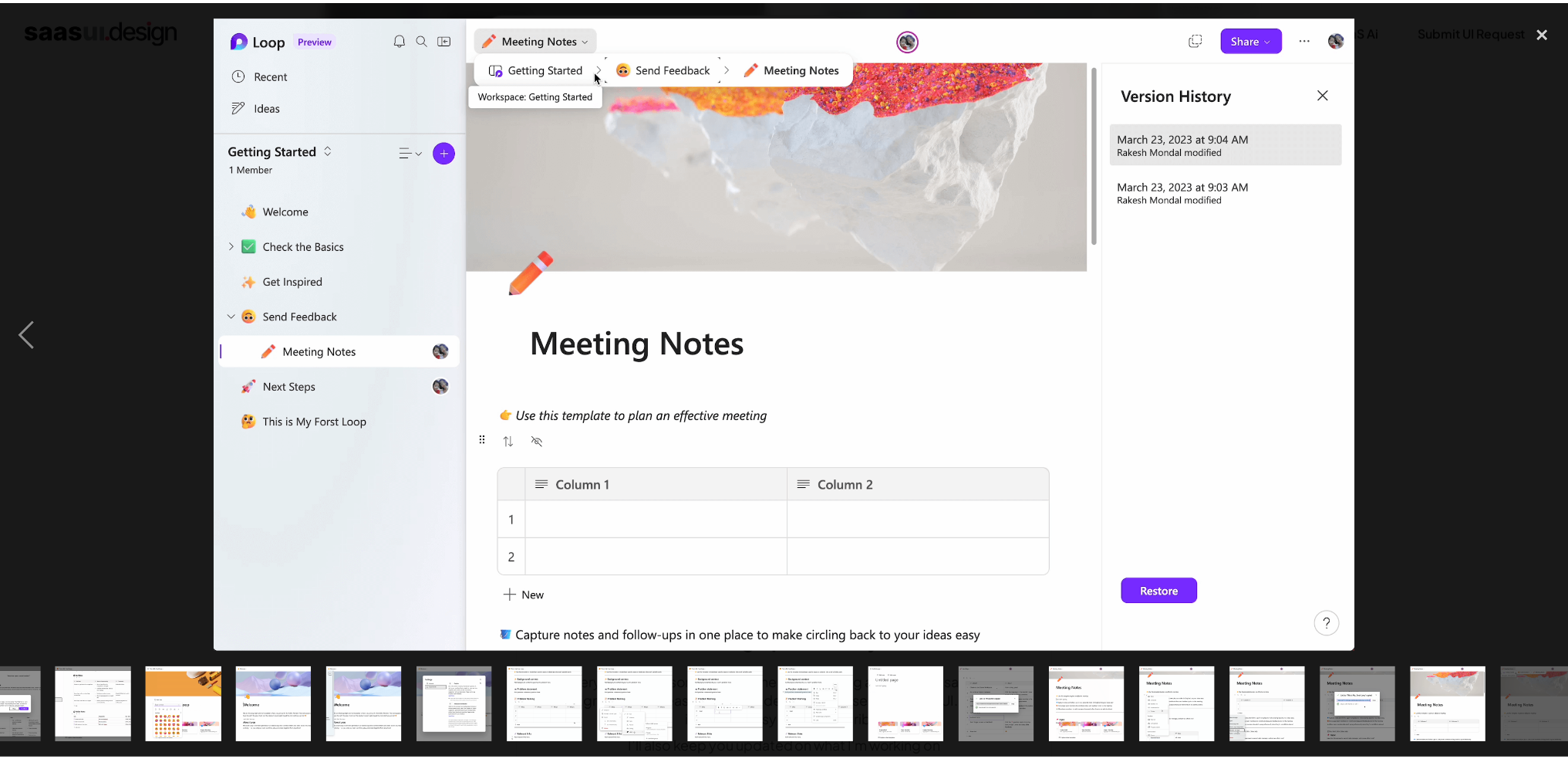
scroll to position [0, 710]
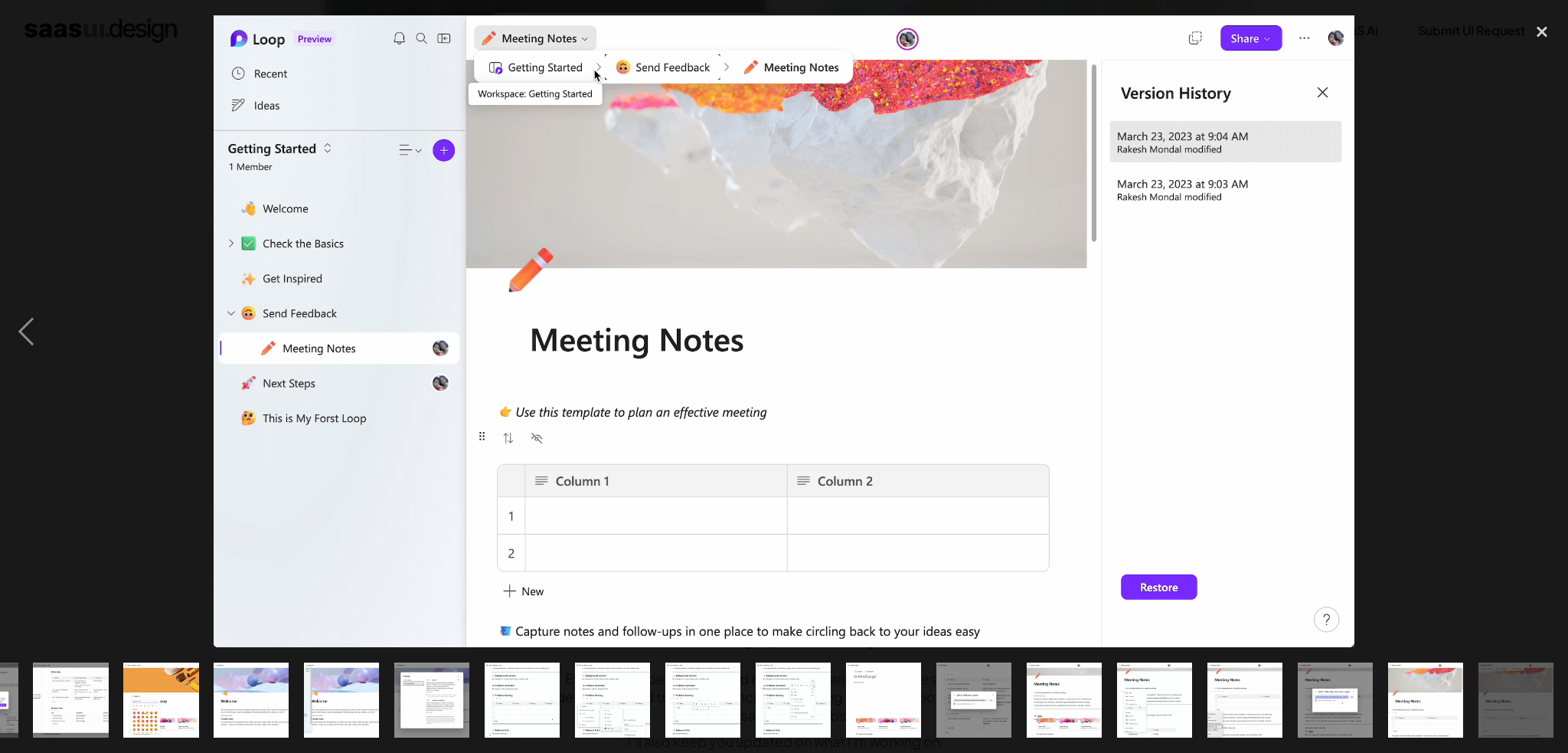
click at [422, 692] on img "show item 13 of 25" at bounding box center [432, 700] width 136 height 75
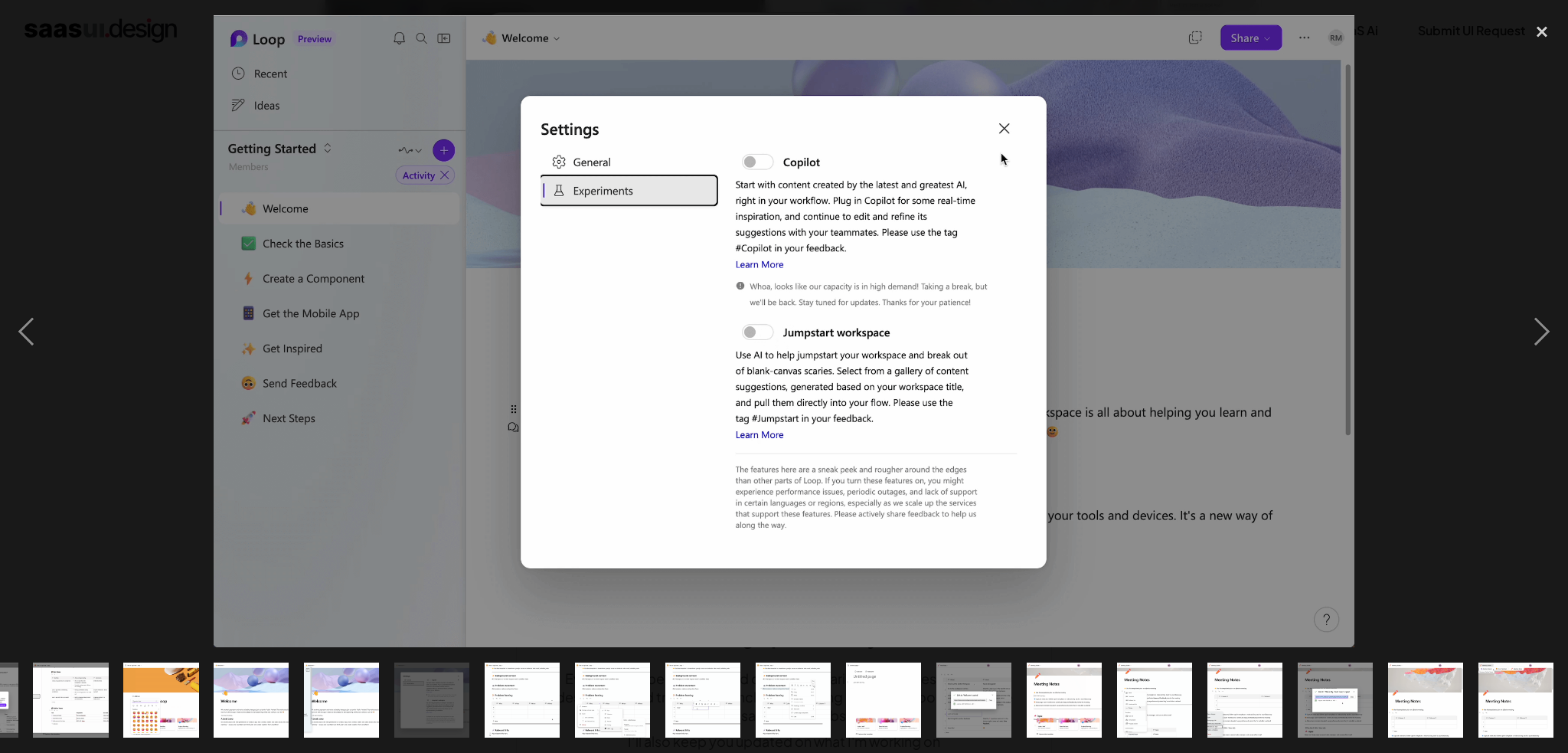
click at [104, 113] on div at bounding box center [784, 331] width 1568 height 632
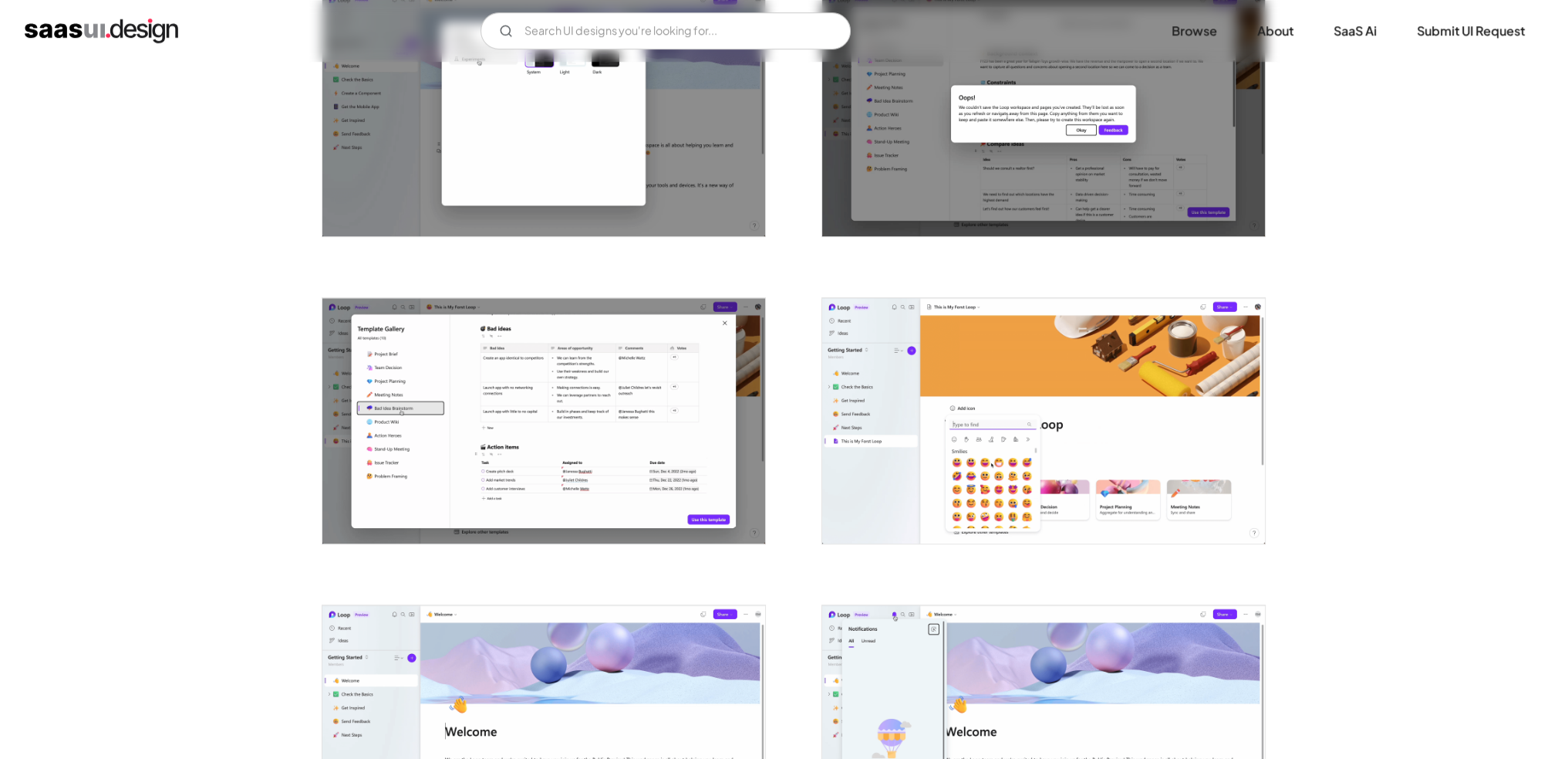
scroll to position [1234, 0]
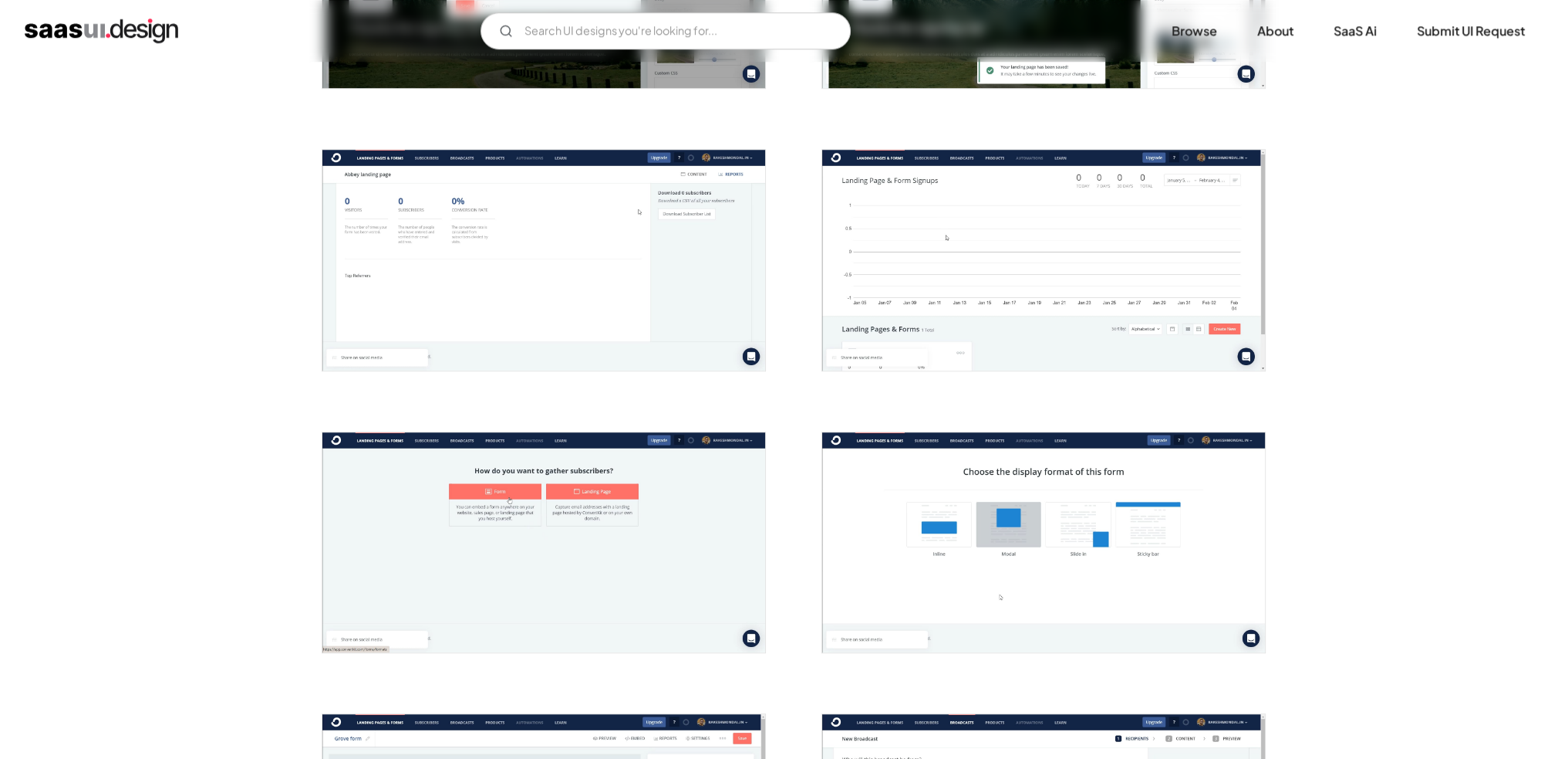
scroll to position [1930, 0]
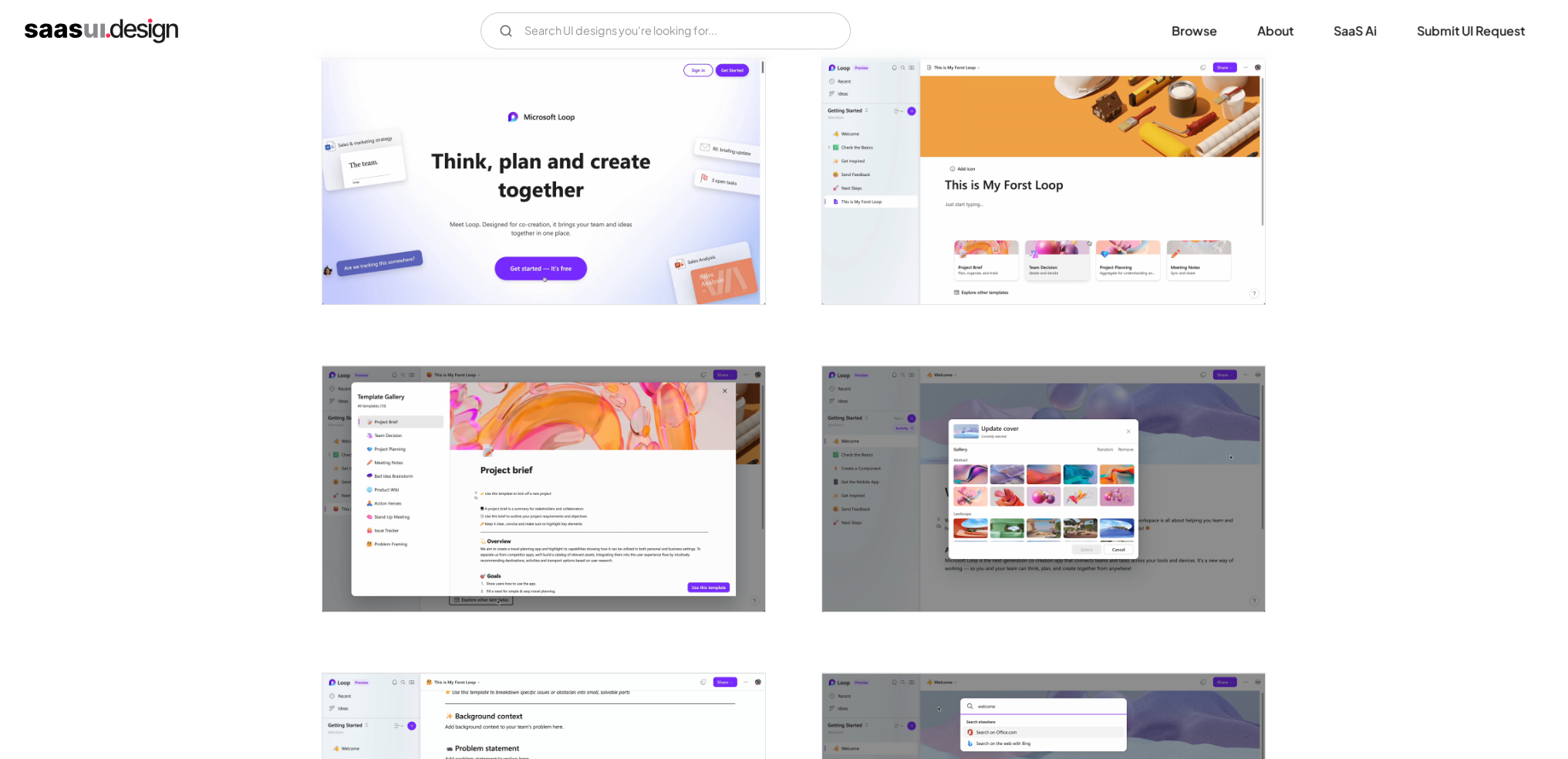
scroll to position [386, 0]
